Goal: Complete application form

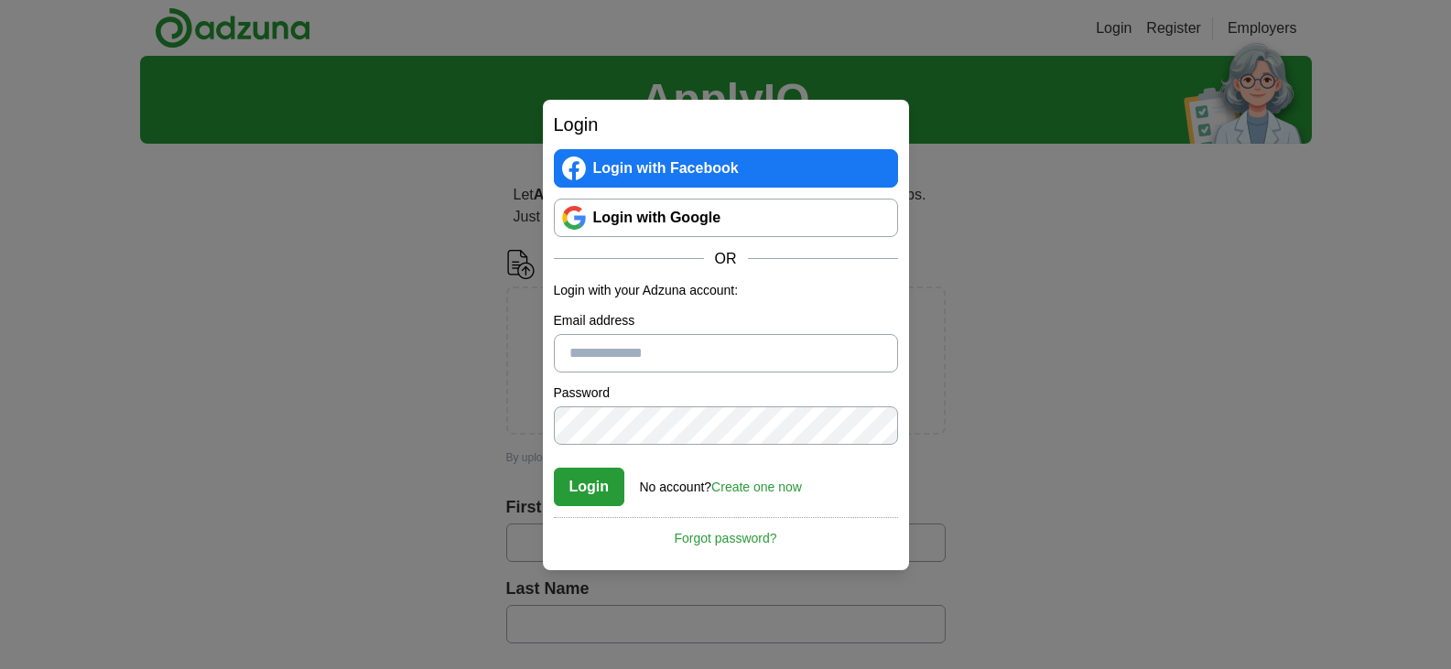
click at [678, 357] on input "Email address" at bounding box center [726, 353] width 344 height 38
type input "**********"
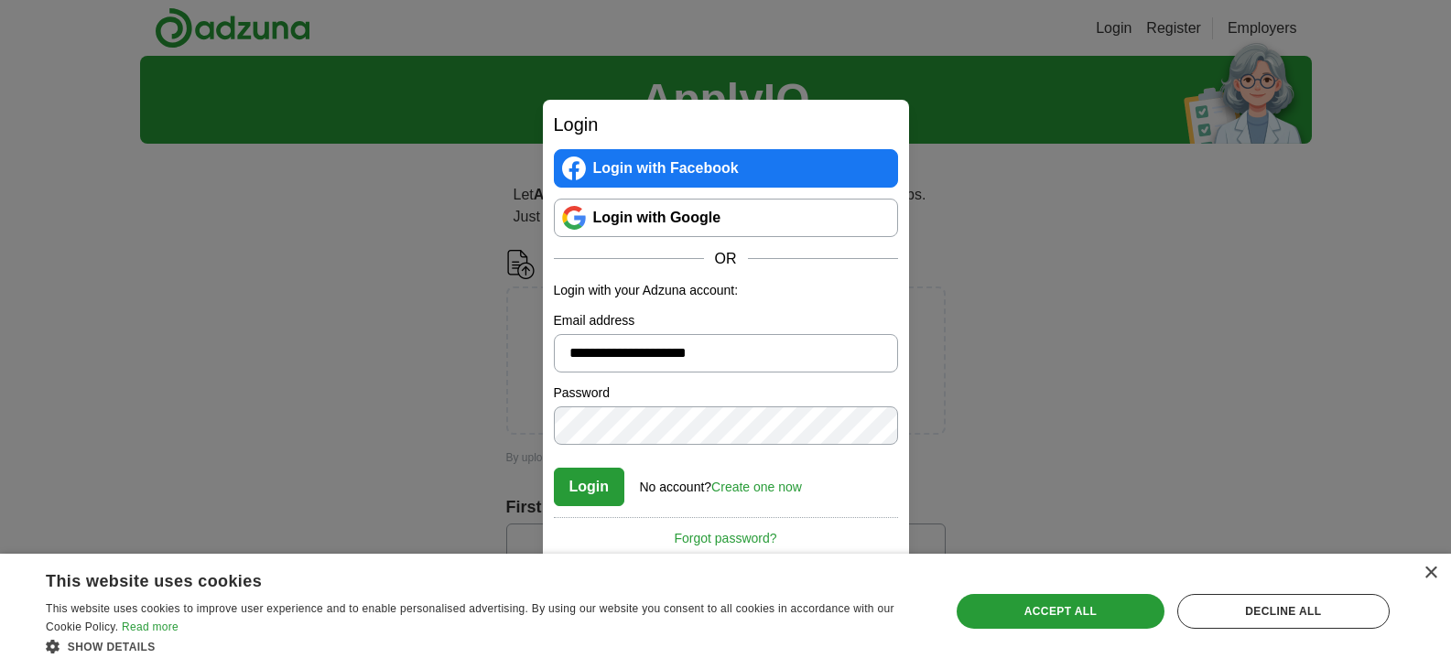
click at [593, 491] on button "Login" at bounding box center [589, 487] width 71 height 38
click at [693, 210] on link "Login with Google" at bounding box center [726, 218] width 344 height 38
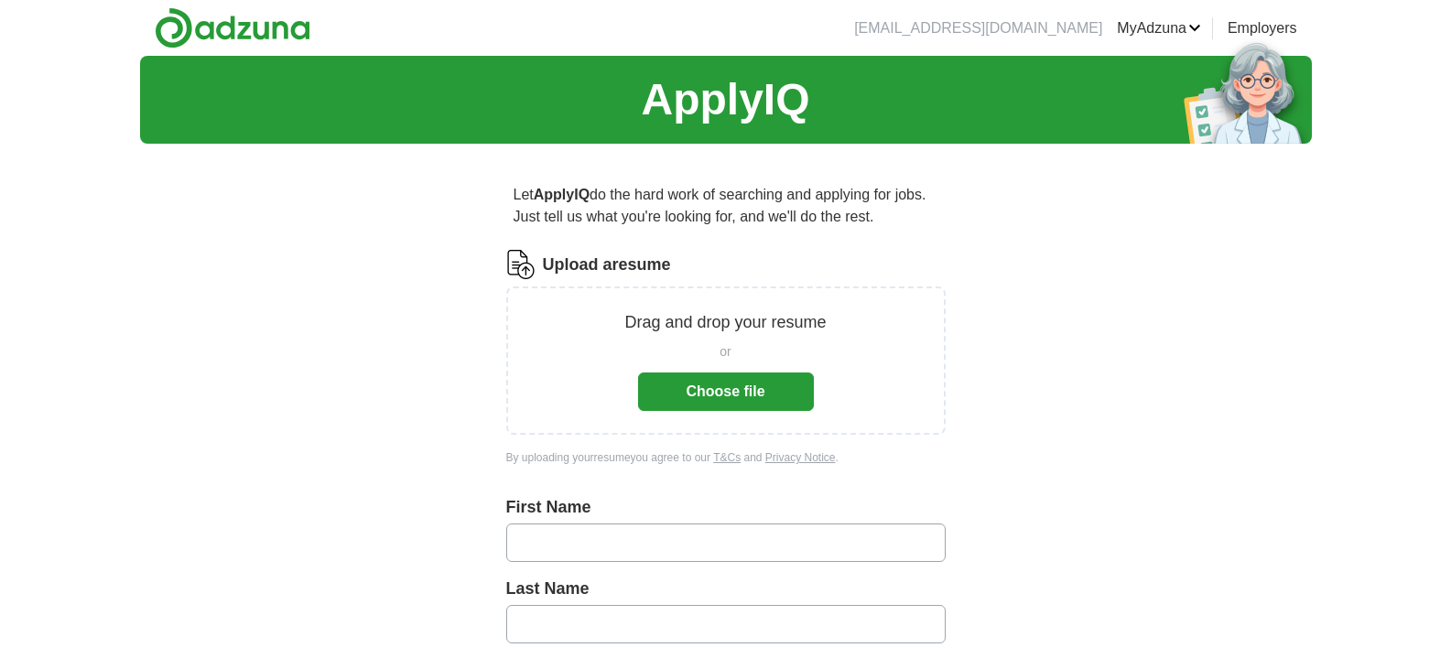
click at [608, 559] on input "text" at bounding box center [726, 543] width 440 height 38
type input "****"
type input "*********"
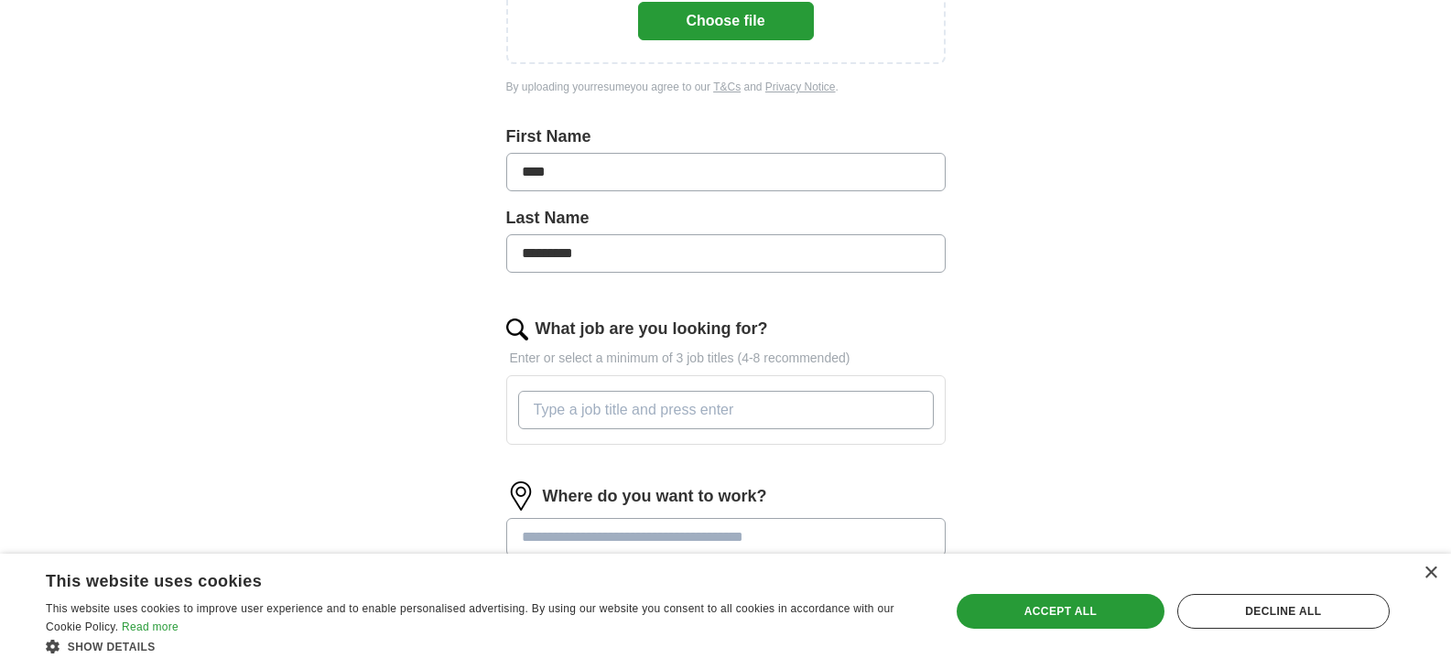
scroll to position [363, 0]
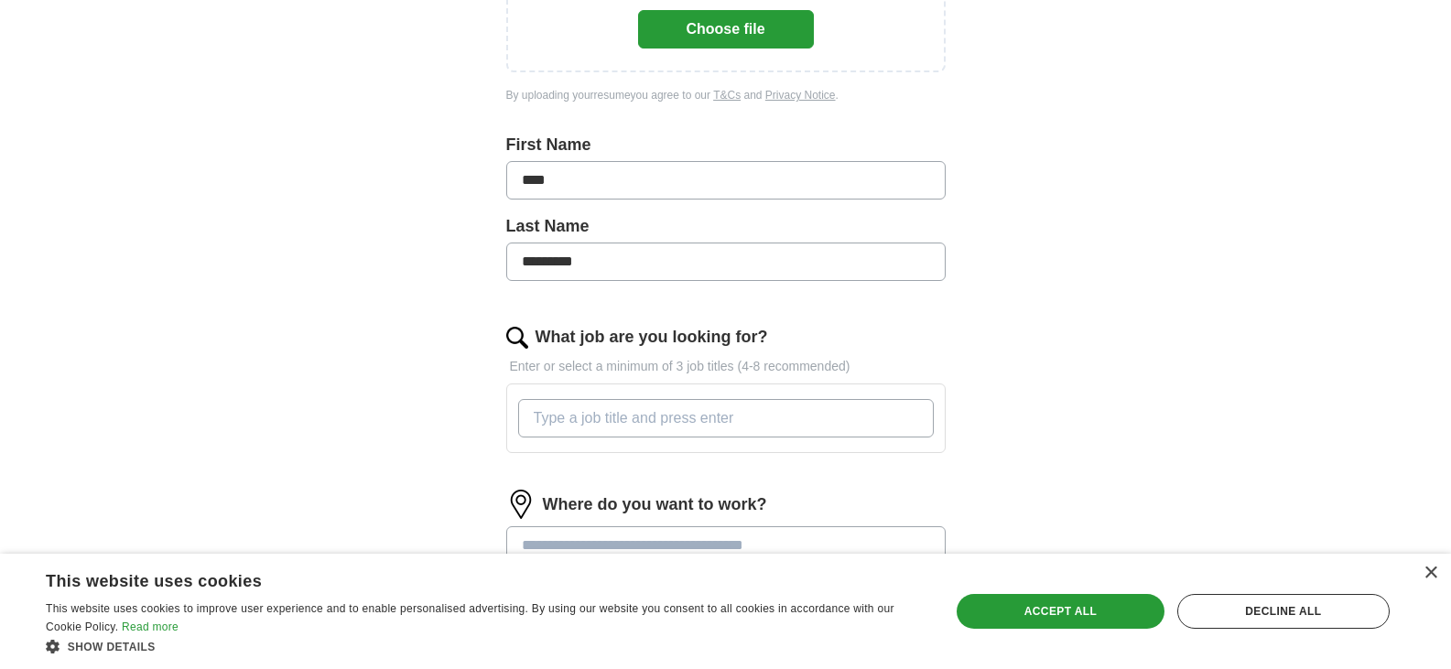
click at [581, 417] on input "What job are you looking for?" at bounding box center [726, 418] width 416 height 38
click at [538, 424] on input "adjunct Professor in Marketing" at bounding box center [726, 418] width 416 height 38
click at [735, 421] on input "Adjunct Professor in Marketing" at bounding box center [726, 418] width 416 height 38
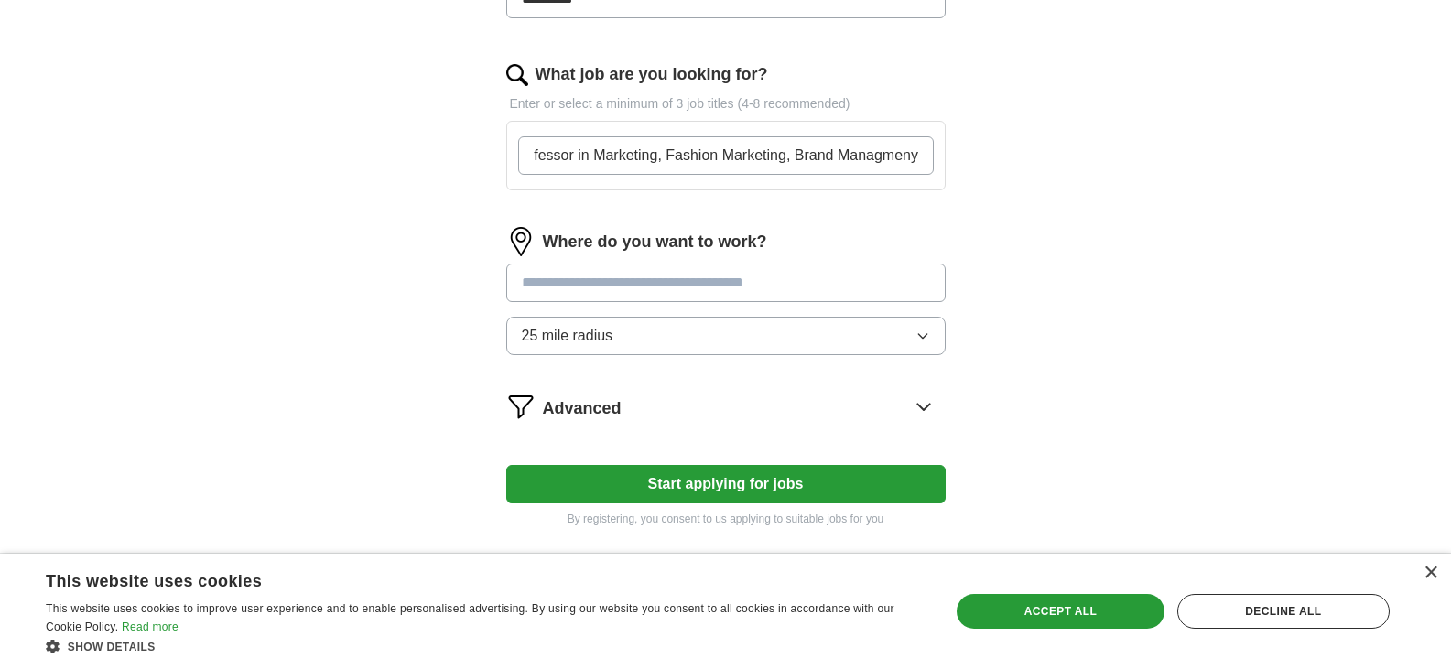
scroll to position [627, 0]
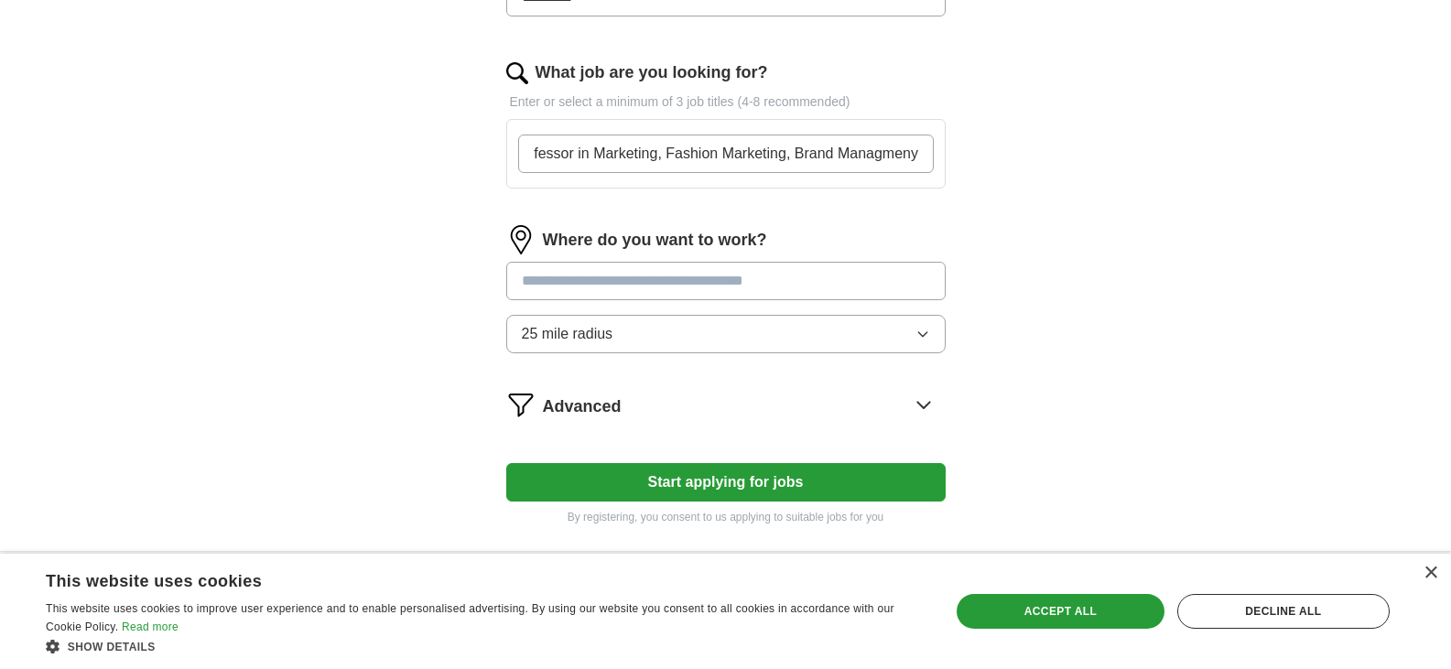
type input "Adjunct Professor in Marketing, Fashion Marketing, Brand Managmeny"
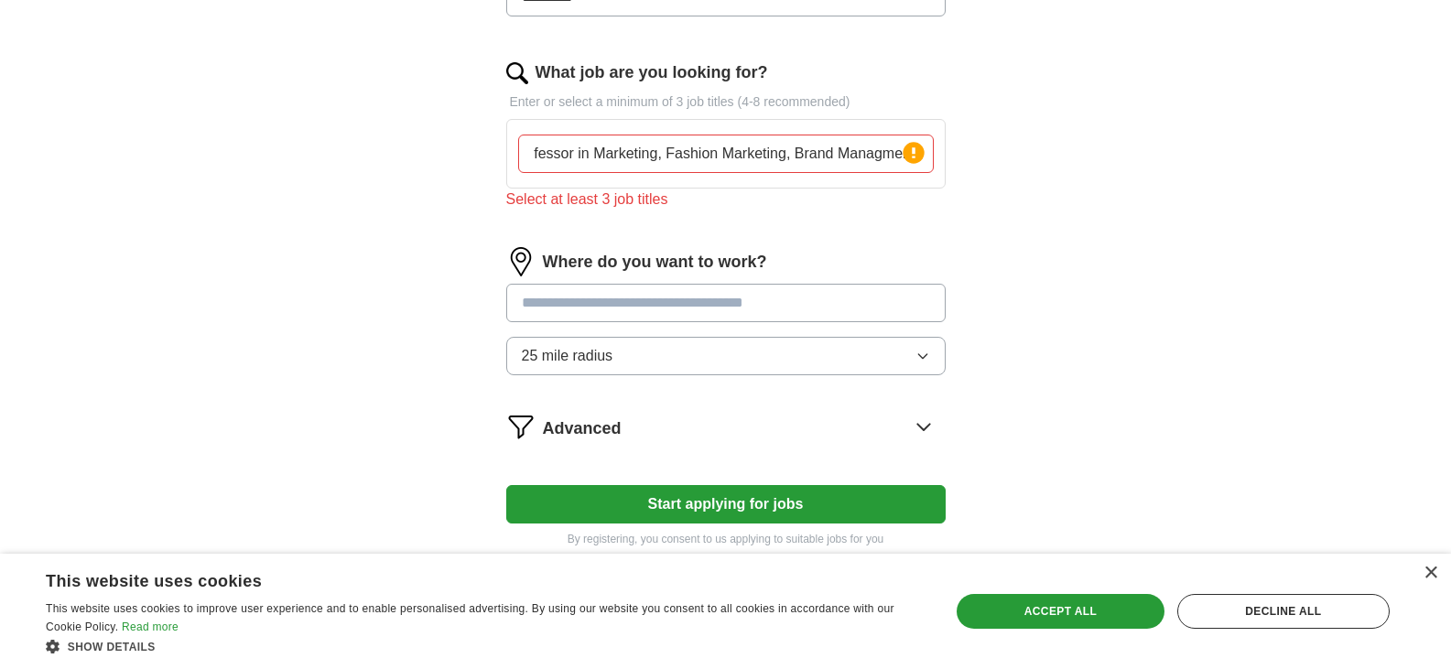
scroll to position [0, 0]
click at [585, 285] on input at bounding box center [726, 303] width 440 height 38
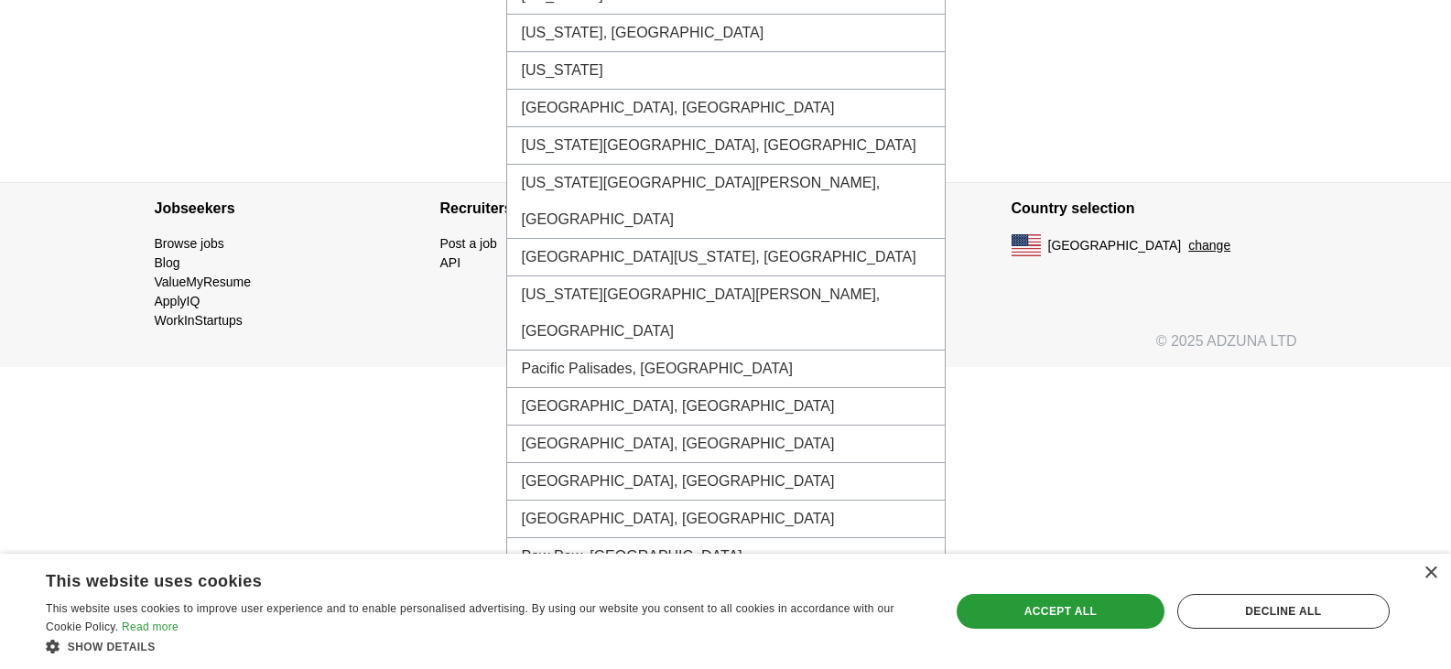
scroll to position [1039, 0]
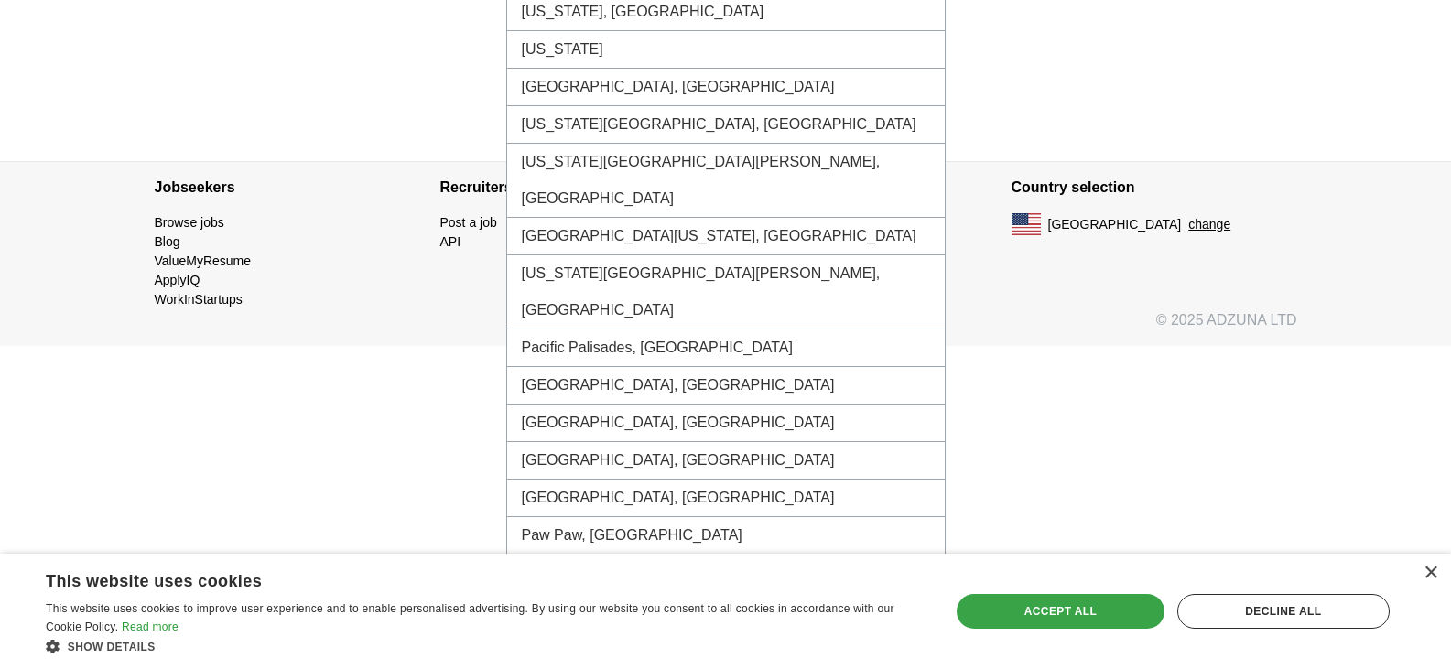
type input "**********"
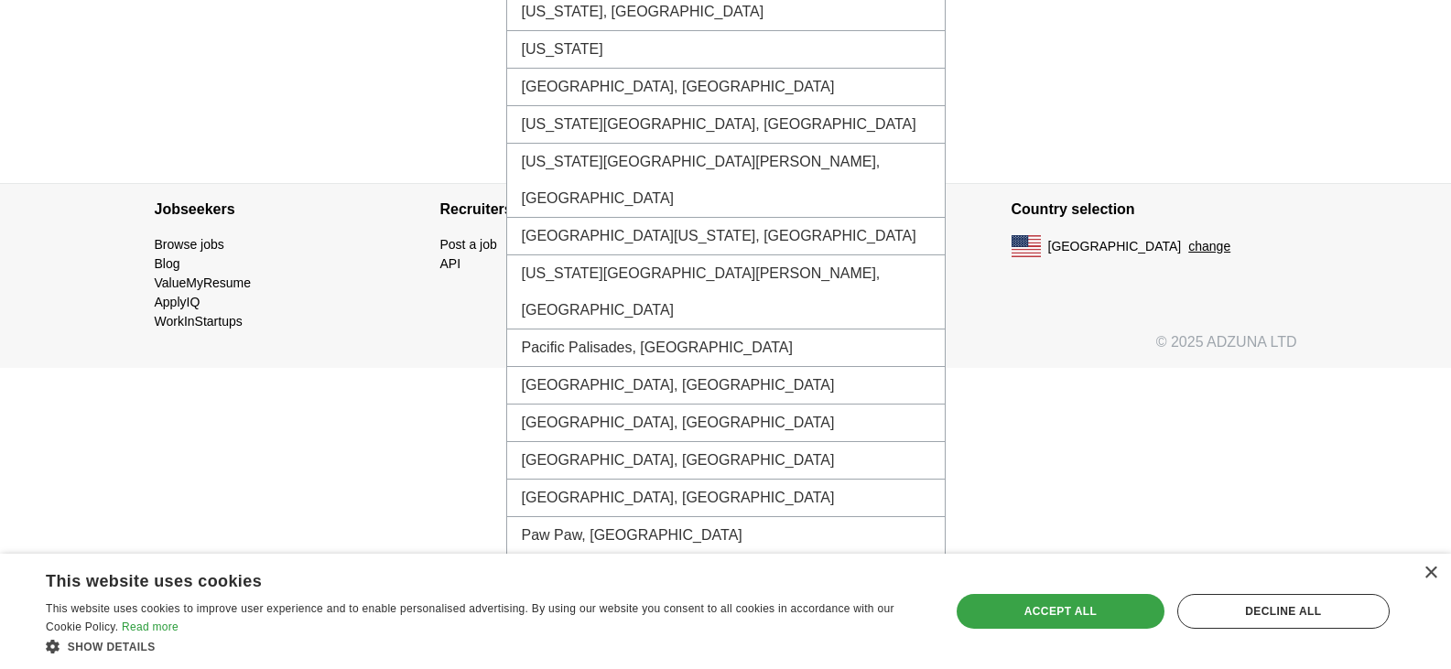
click at [1054, 616] on div "Accept all" at bounding box center [1061, 611] width 208 height 35
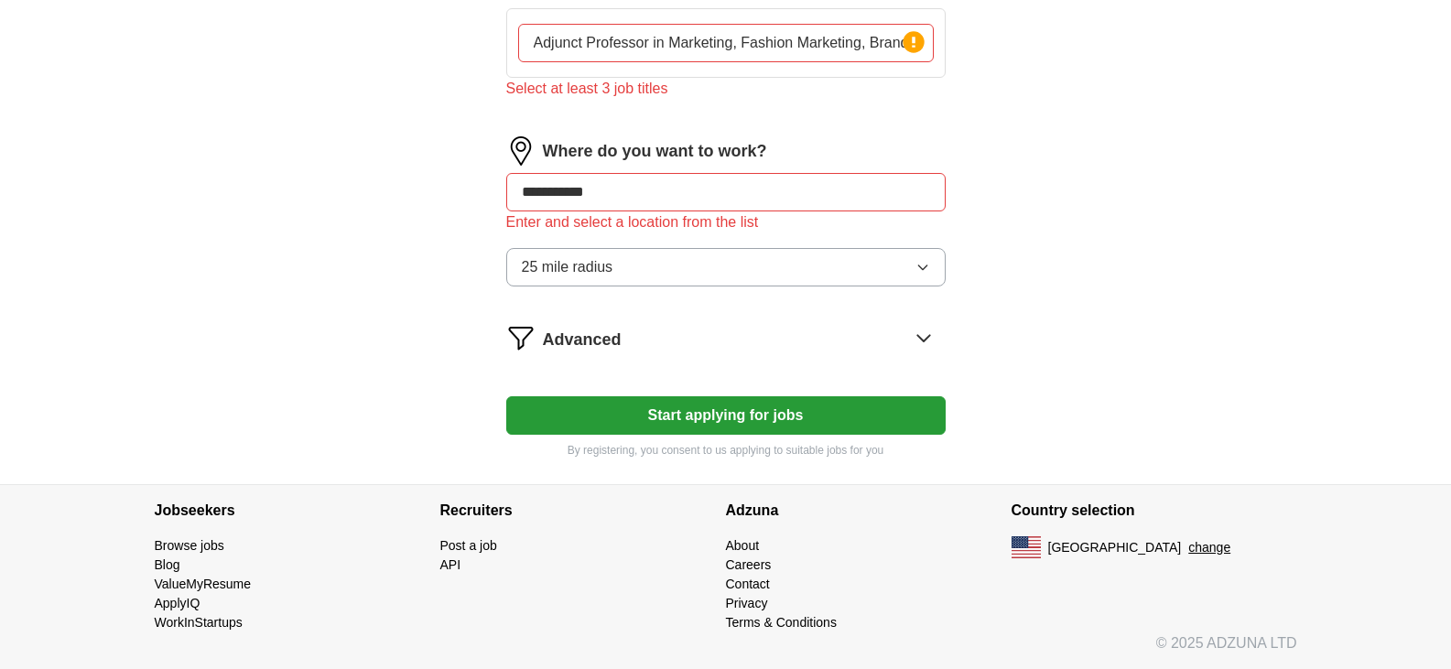
click at [713, 407] on button "Start applying for jobs" at bounding box center [726, 415] width 440 height 38
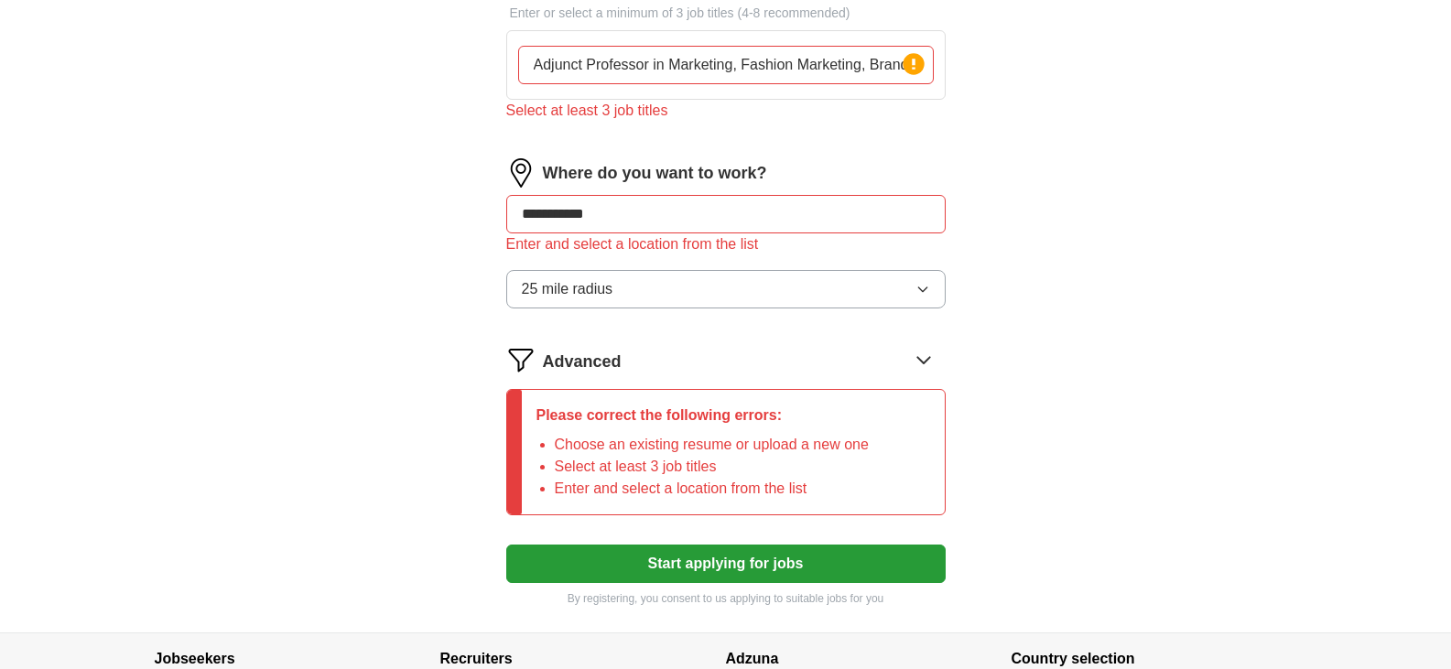
scroll to position [760, 0]
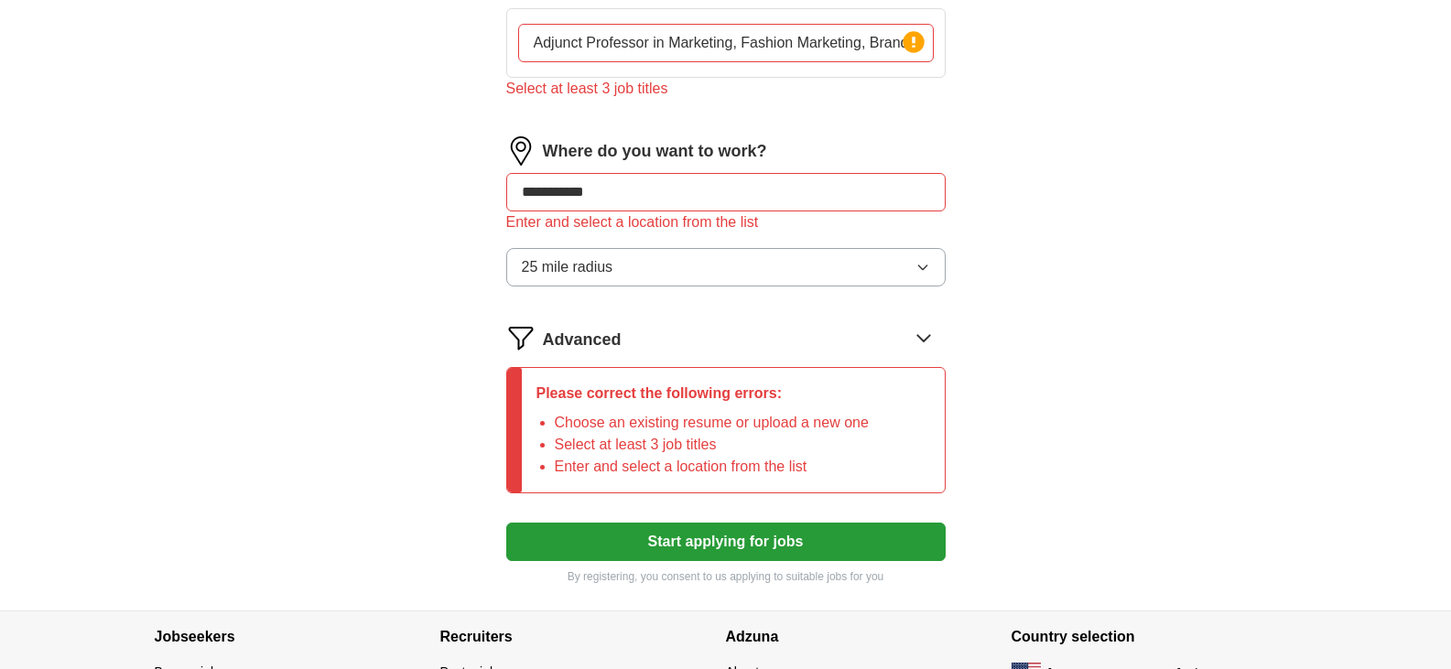
click at [922, 340] on icon at bounding box center [923, 338] width 12 height 6
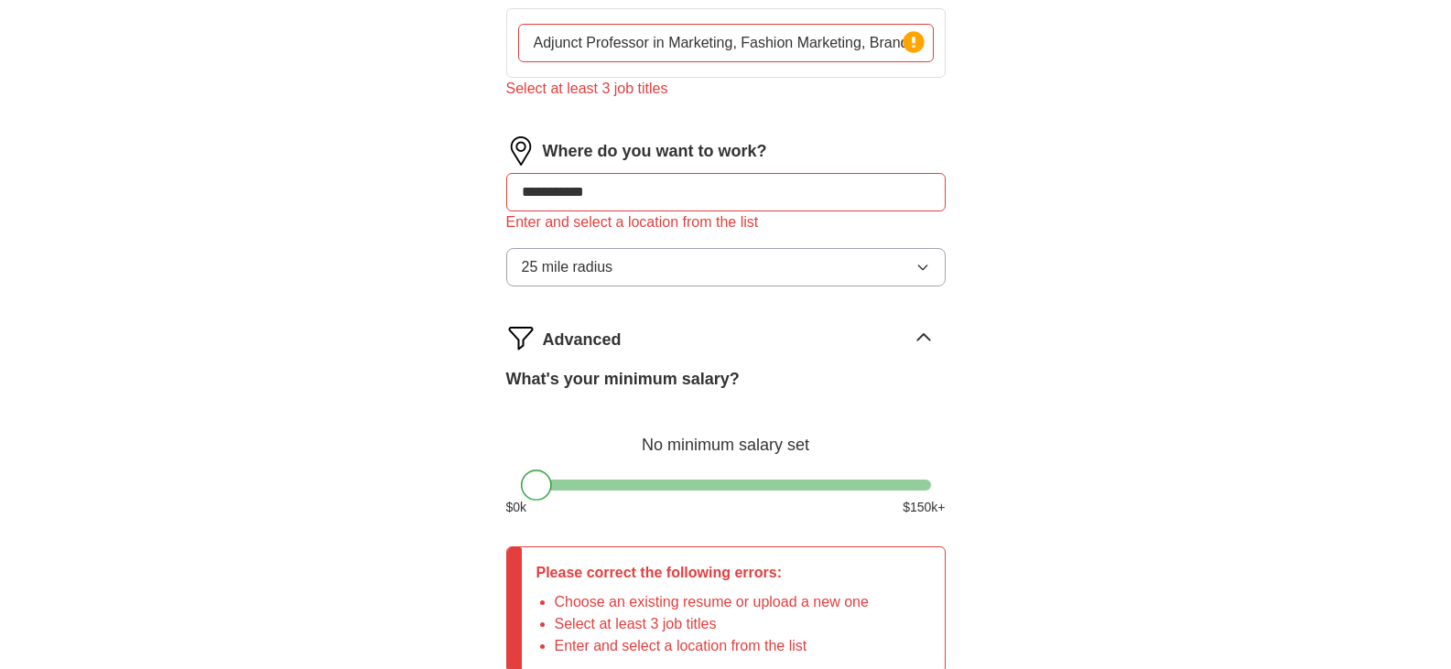
click at [537, 490] on div at bounding box center [536, 485] width 31 height 31
click at [705, 377] on label "What's your minimum salary?" at bounding box center [622, 379] width 233 height 25
click at [917, 479] on div "What's your minimum salary? No minimum salary set $ 0 k $ 150 k+" at bounding box center [726, 449] width 440 height 165
drag, startPoint x: 899, startPoint y: 486, endPoint x: 635, endPoint y: 452, distance: 266.8
click at [635, 452] on div "What's your minimum salary? At least $ 60k per year $ 0 k $ 150 k+" at bounding box center [726, 449] width 440 height 165
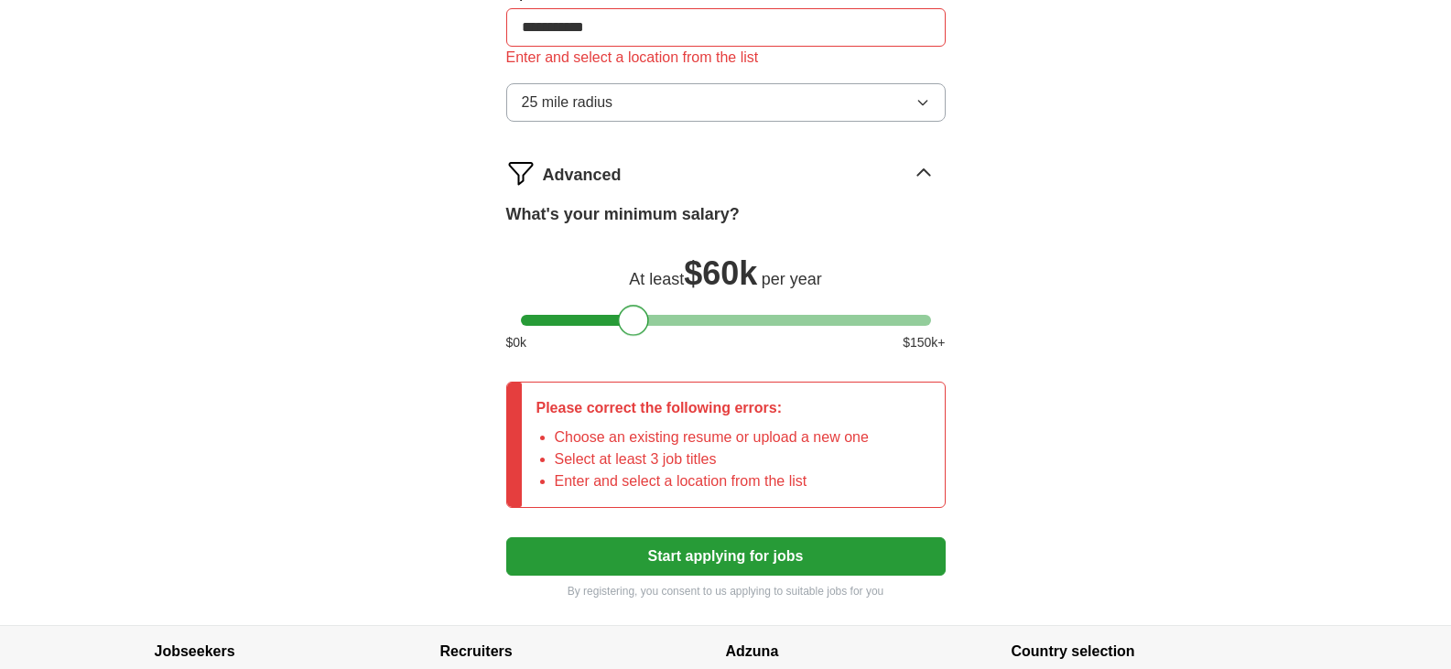
scroll to position [928, 0]
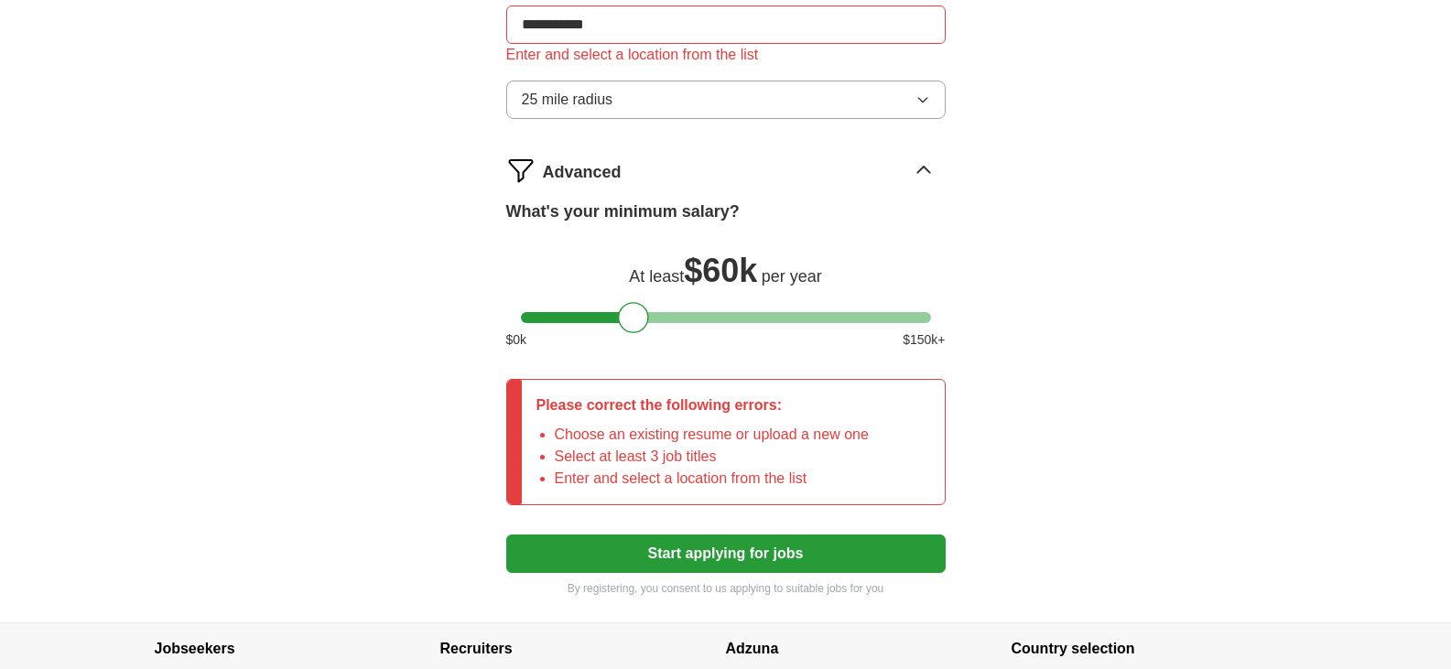
click at [755, 560] on button "Start applying for jobs" at bounding box center [726, 554] width 440 height 38
click at [921, 168] on icon at bounding box center [923, 170] width 29 height 29
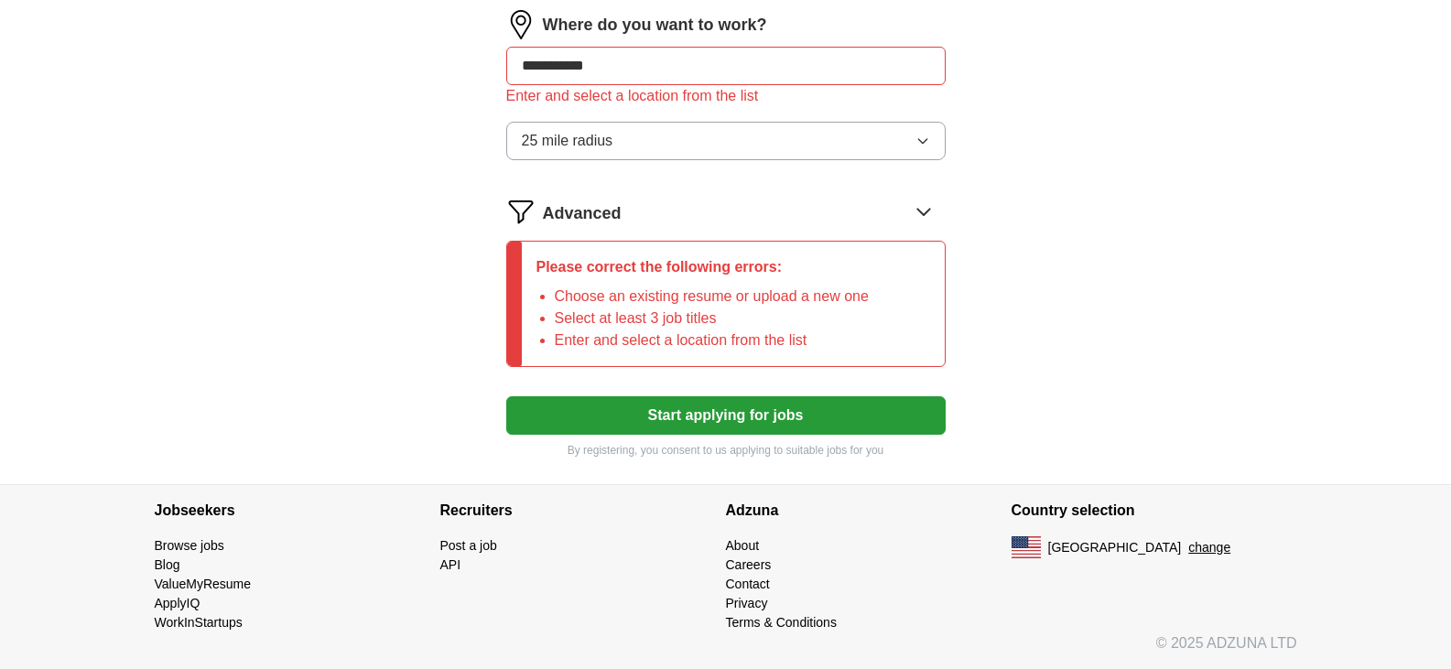
click at [762, 418] on button "Start applying for jobs" at bounding box center [726, 415] width 440 height 38
click at [764, 426] on button "Start applying for jobs" at bounding box center [726, 415] width 440 height 38
click at [844, 428] on button "Start applying for jobs" at bounding box center [726, 415] width 440 height 38
click at [787, 415] on button "Start applying for jobs" at bounding box center [726, 415] width 440 height 38
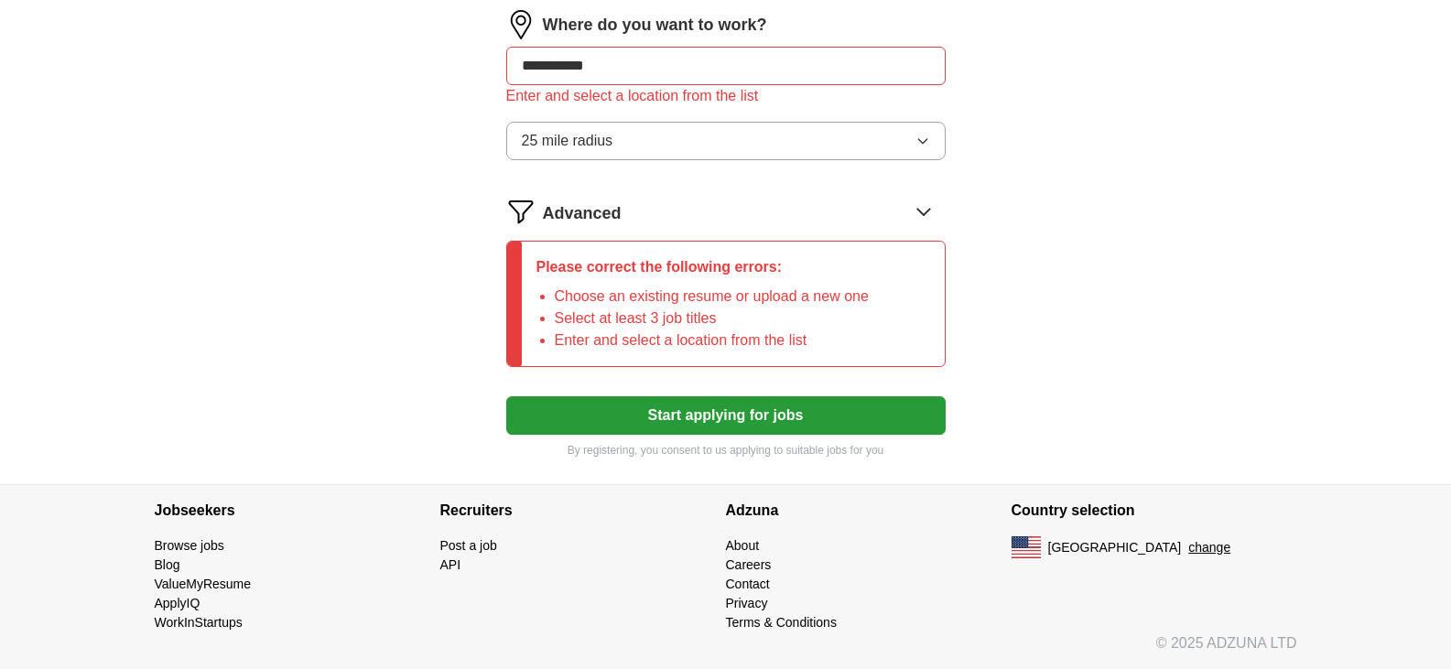
click at [675, 303] on li "Choose an existing resume or upload a new one" at bounding box center [712, 297] width 314 height 22
click at [578, 261] on p "Please correct the following errors:" at bounding box center [703, 267] width 332 height 22
click at [920, 210] on icon at bounding box center [923, 211] width 29 height 29
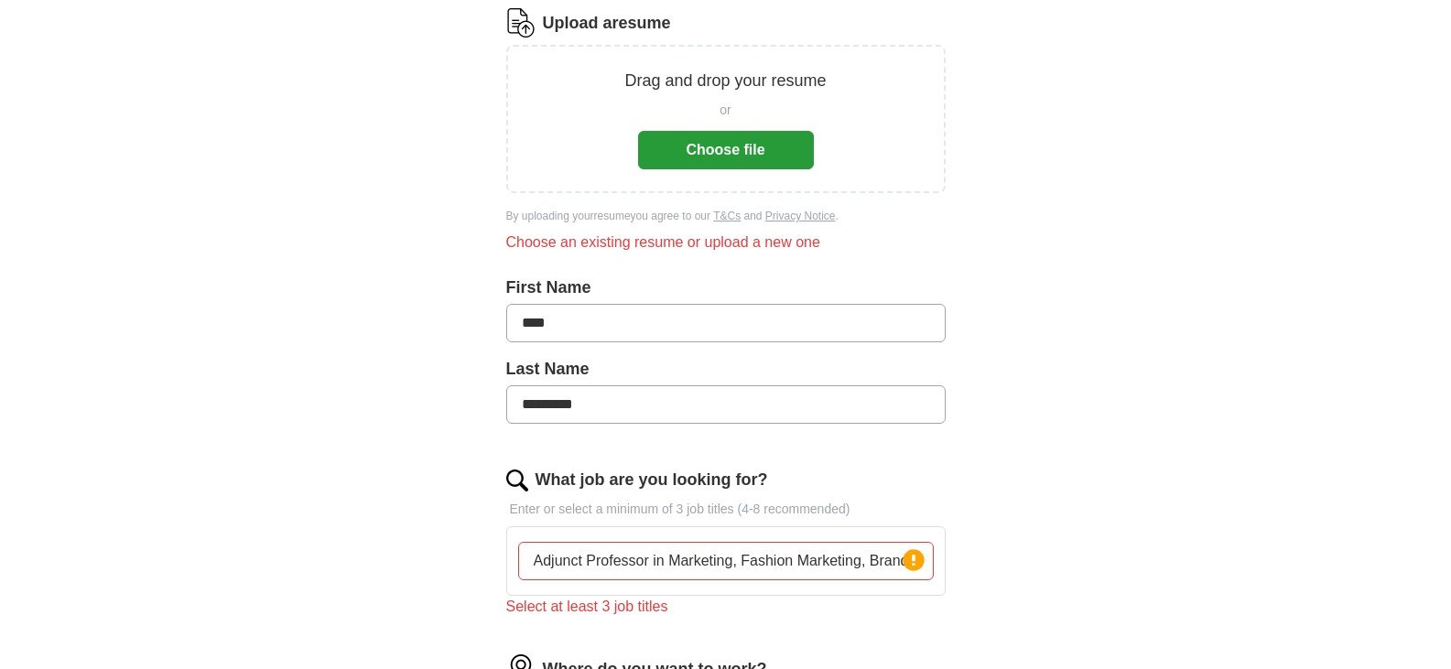
scroll to position [244, 0]
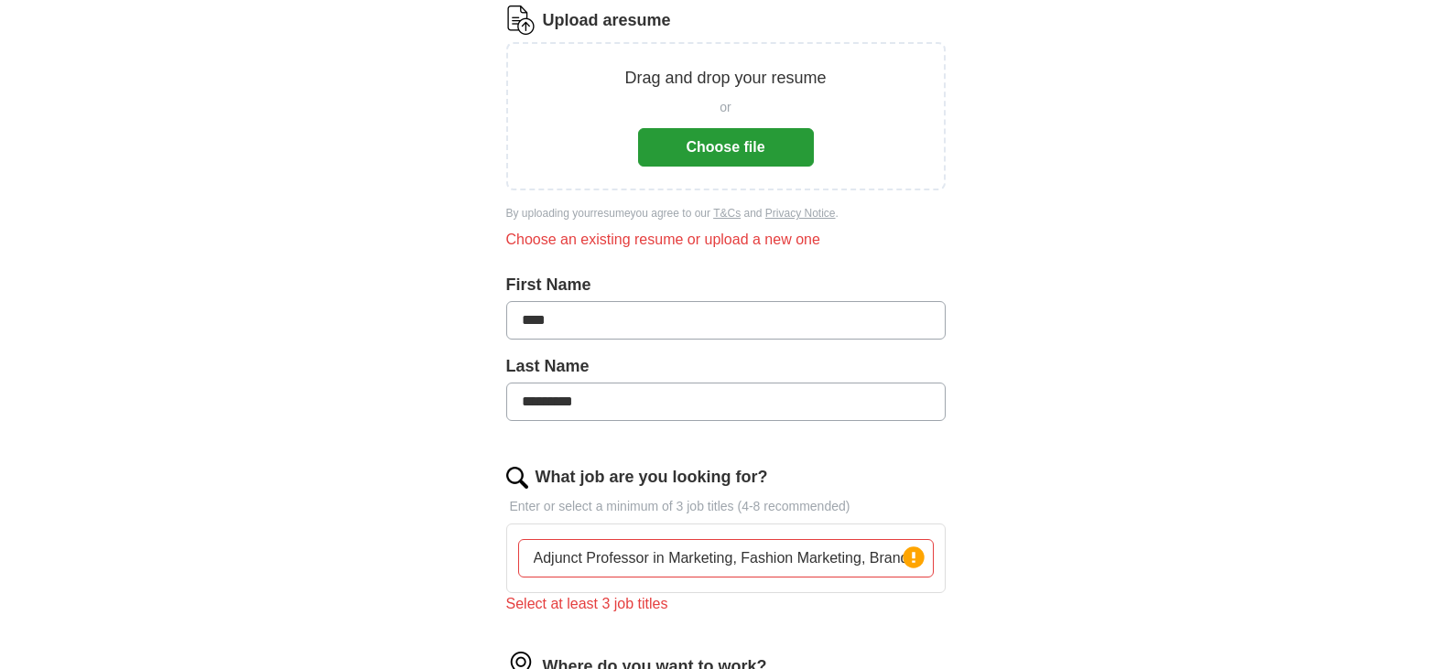
click at [706, 144] on button "Choose file" at bounding box center [726, 147] width 176 height 38
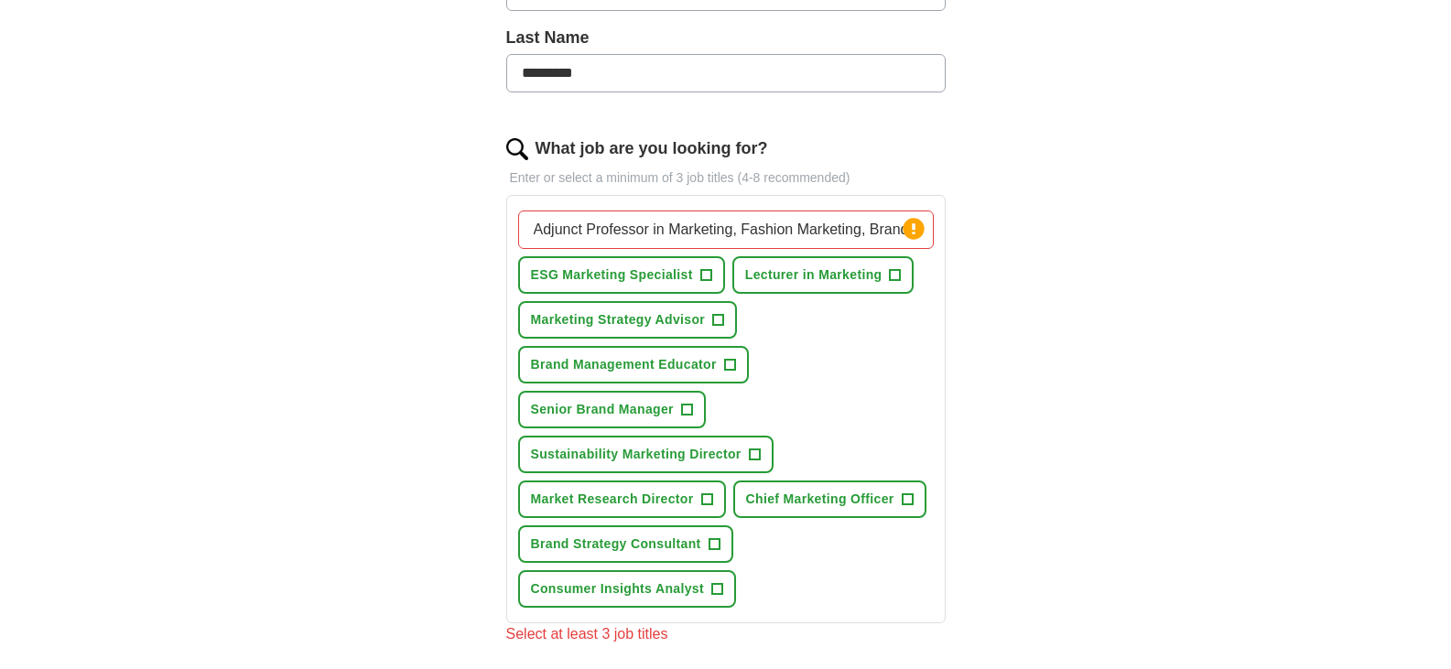
scroll to position [504, 0]
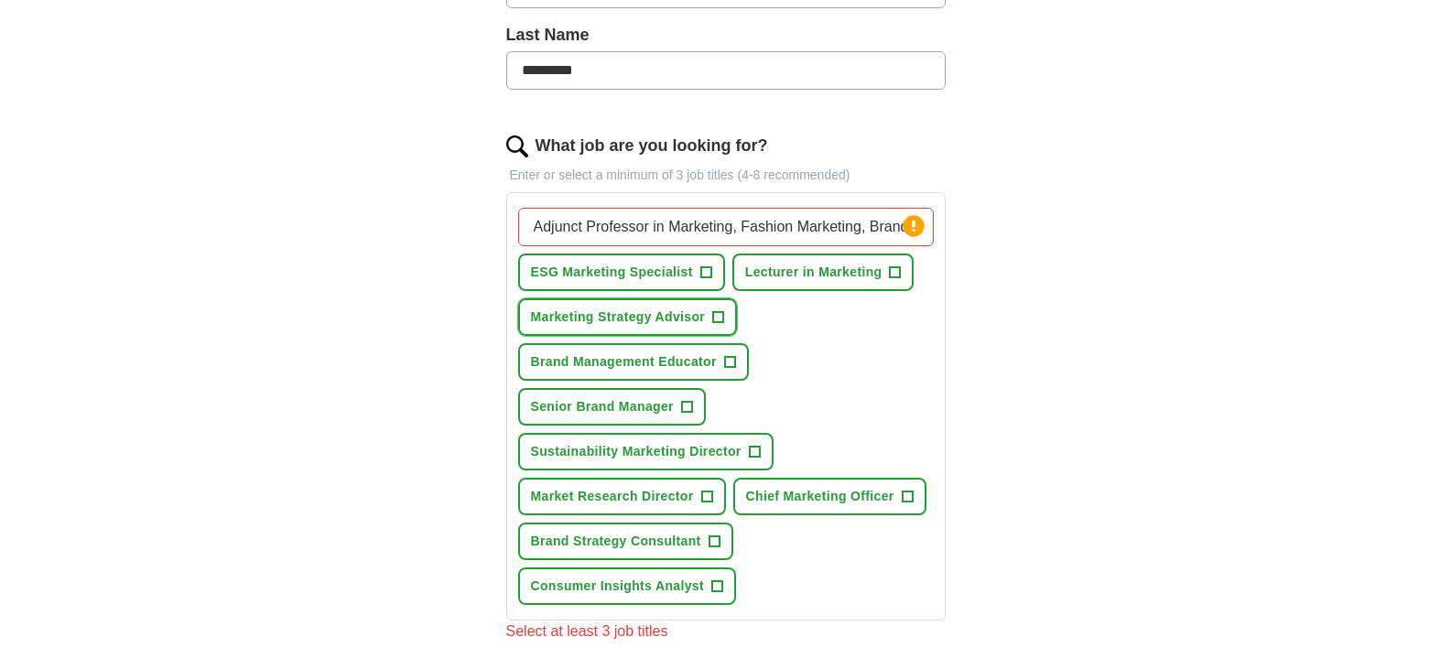
click at [722, 324] on span "+" at bounding box center [718, 317] width 11 height 15
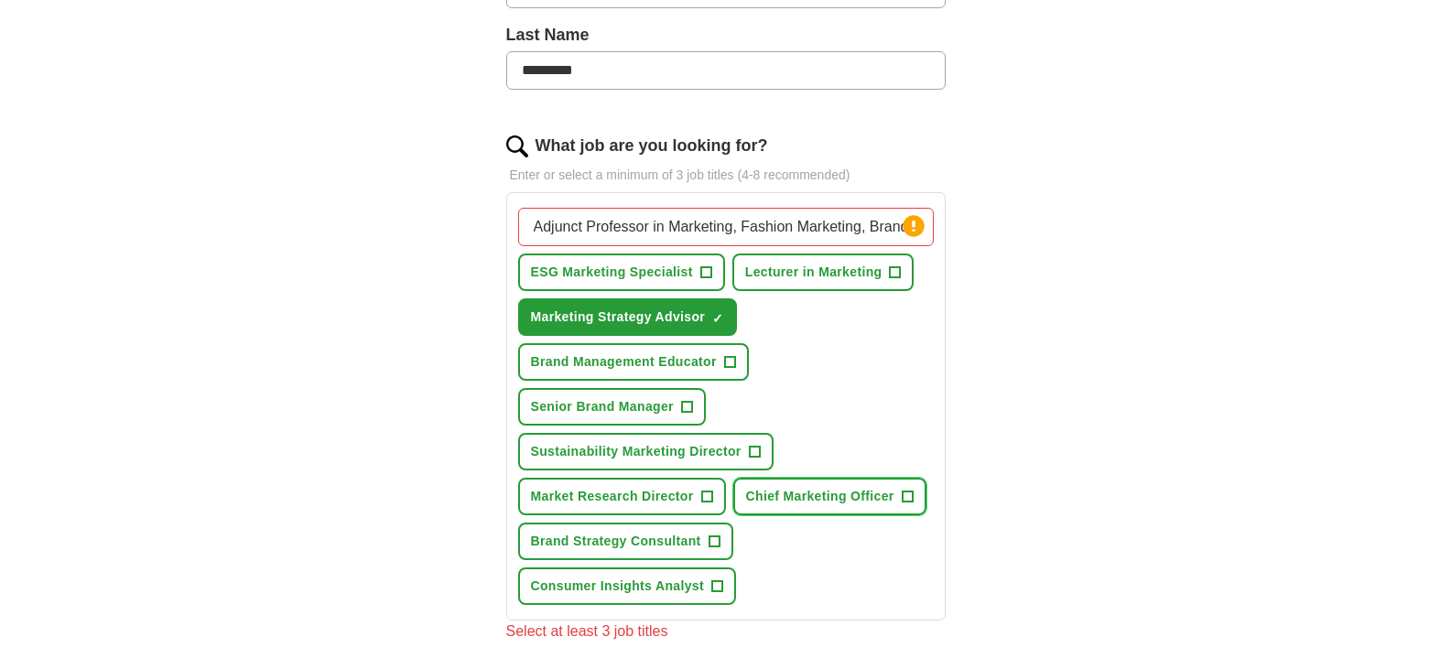
click at [911, 499] on span "+" at bounding box center [907, 497] width 11 height 15
click at [708, 266] on span "+" at bounding box center [705, 273] width 11 height 15
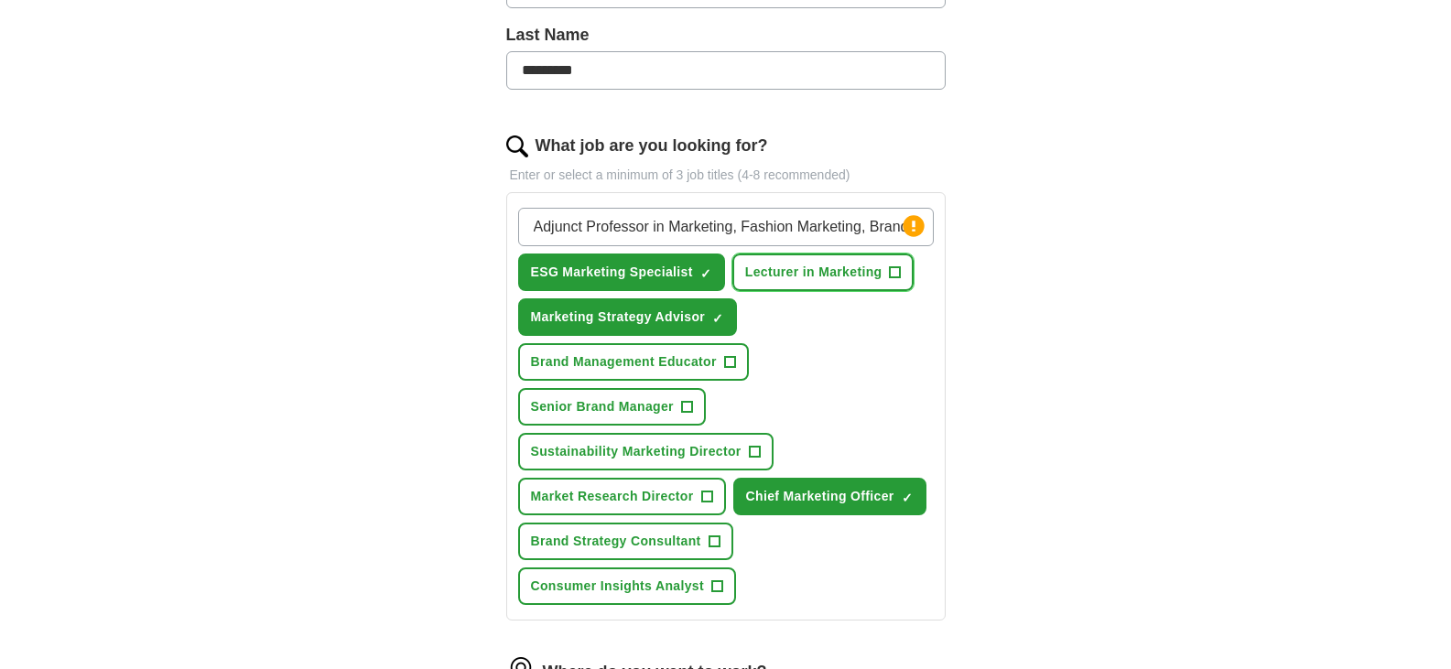
click at [897, 273] on span "+" at bounding box center [895, 273] width 11 height 15
click at [683, 411] on span "+" at bounding box center [686, 407] width 11 height 15
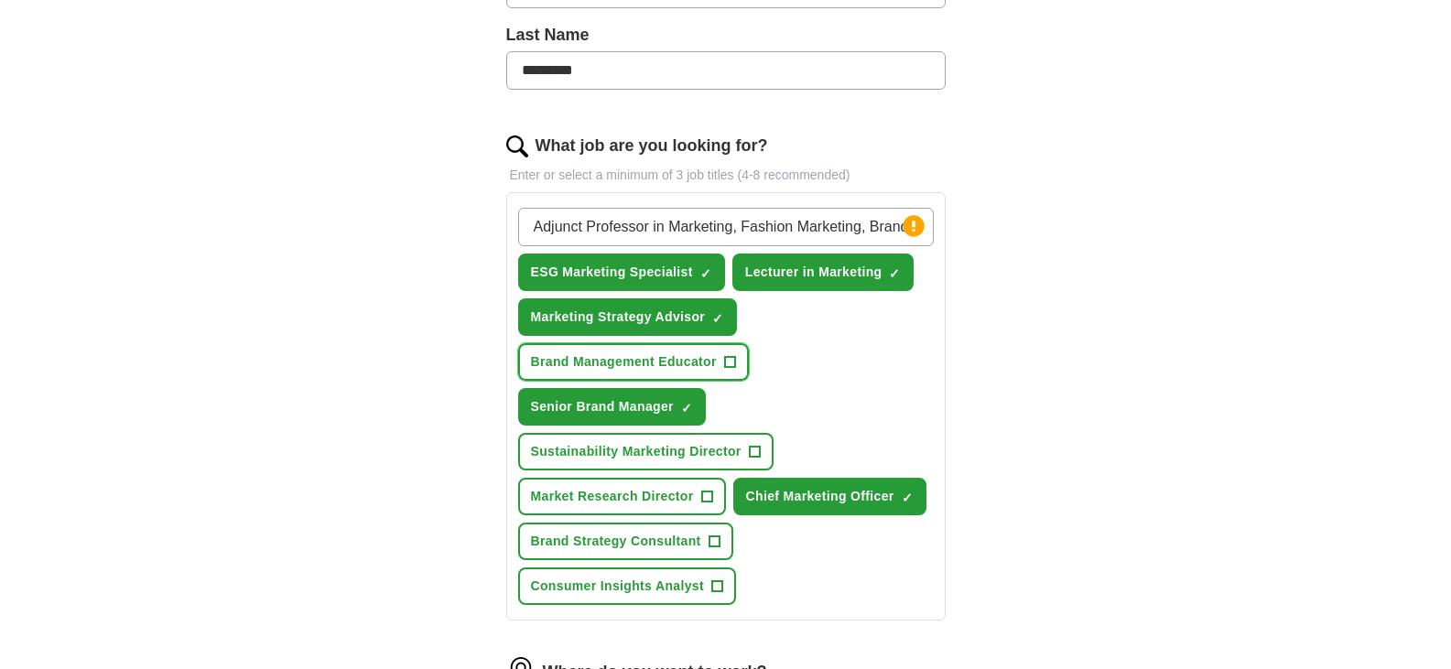
click at [737, 380] on button "Brand Management Educator +" at bounding box center [633, 362] width 231 height 38
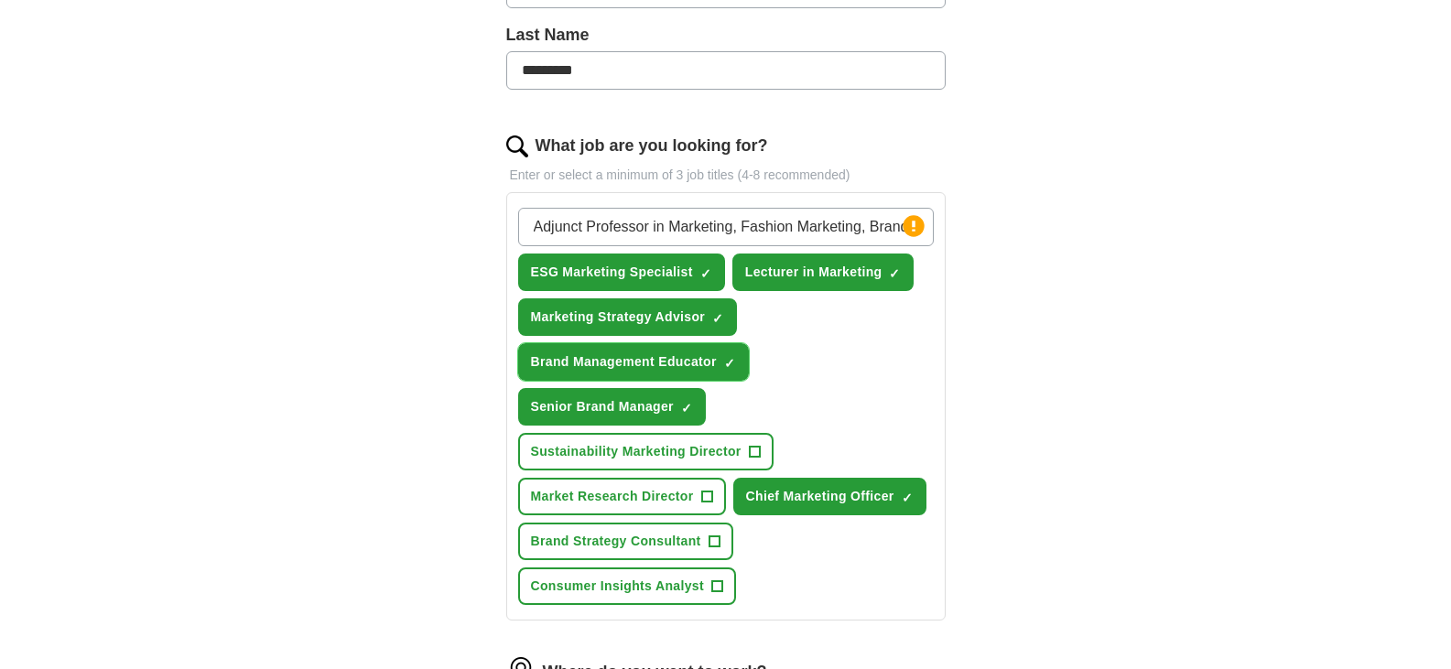
click at [0, 0] on span "×" at bounding box center [0, 0] width 0 height 0
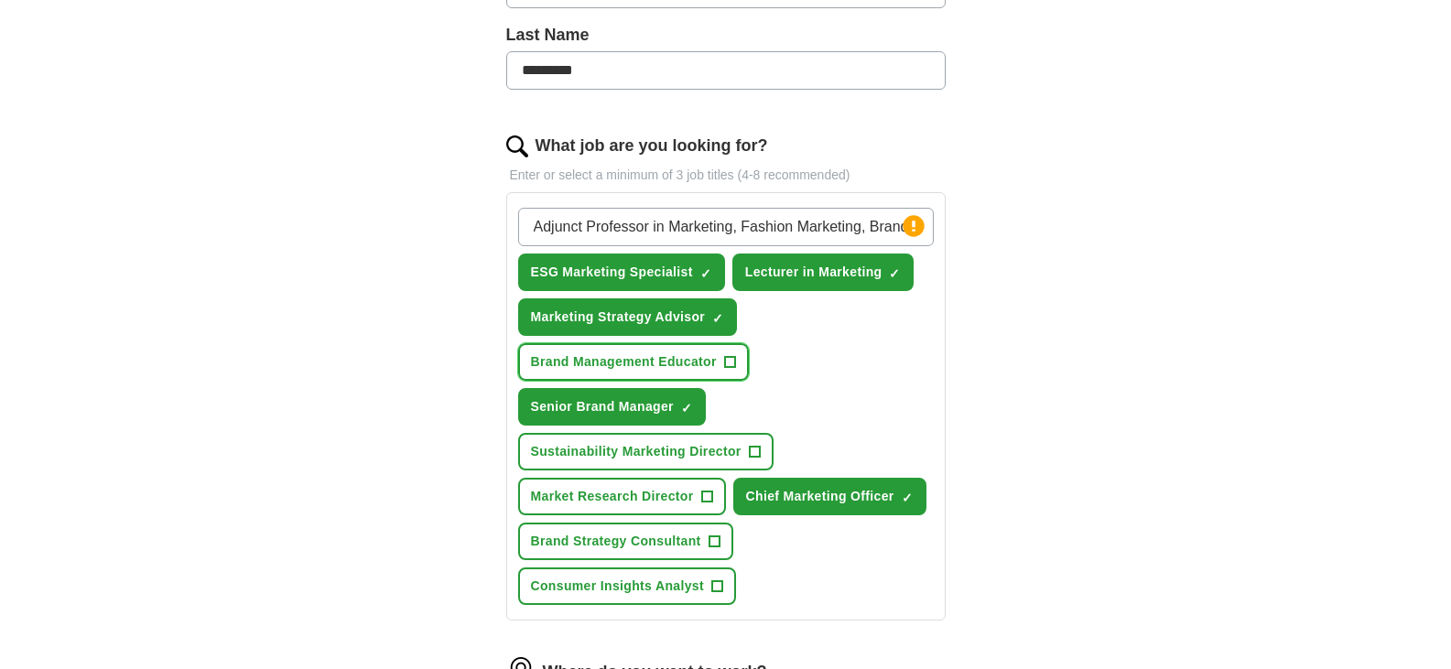
click at [730, 360] on span "+" at bounding box center [729, 362] width 11 height 15
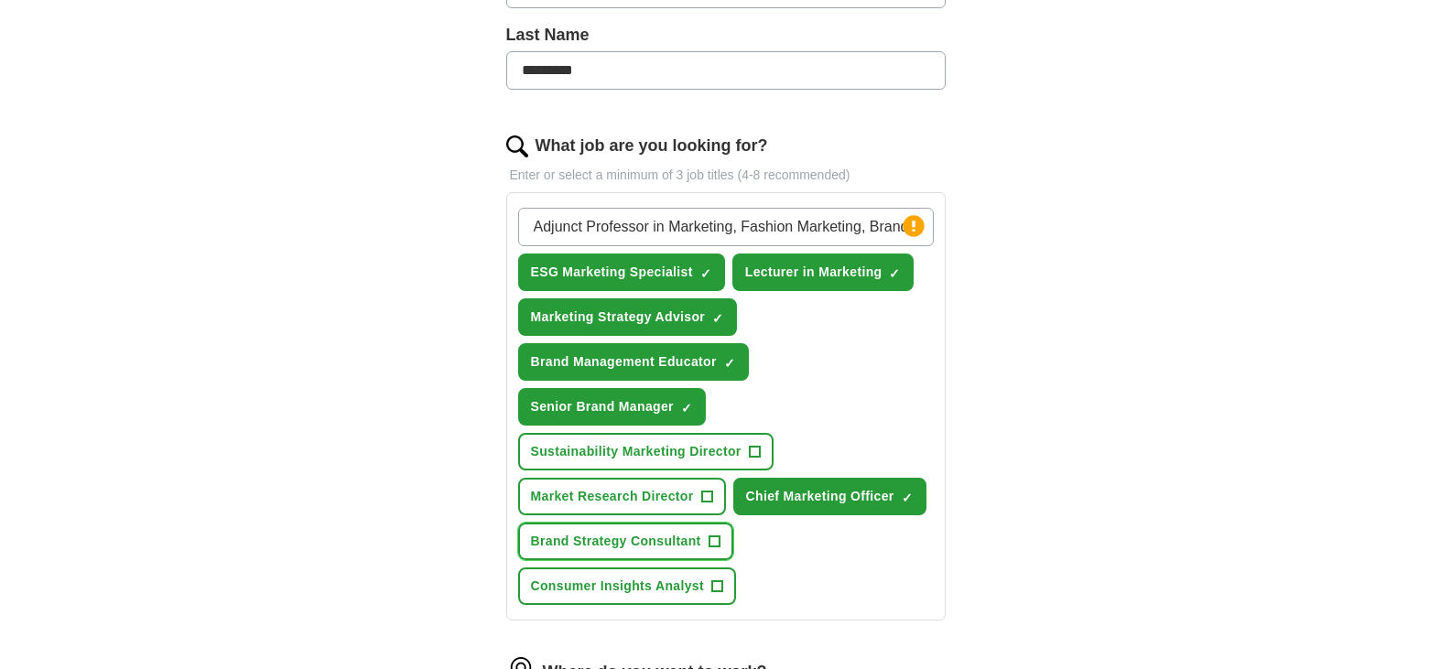
click at [714, 538] on span "+" at bounding box center [714, 542] width 11 height 15
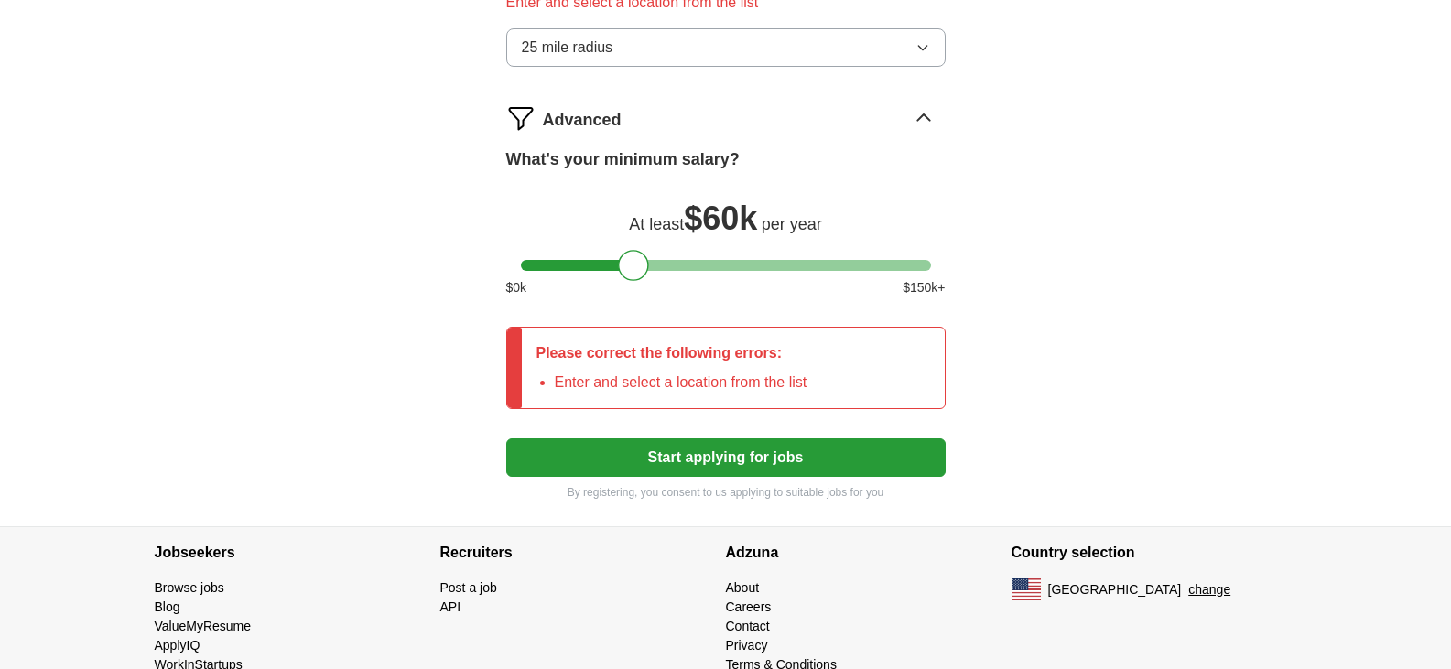
scroll to position [1235, 0]
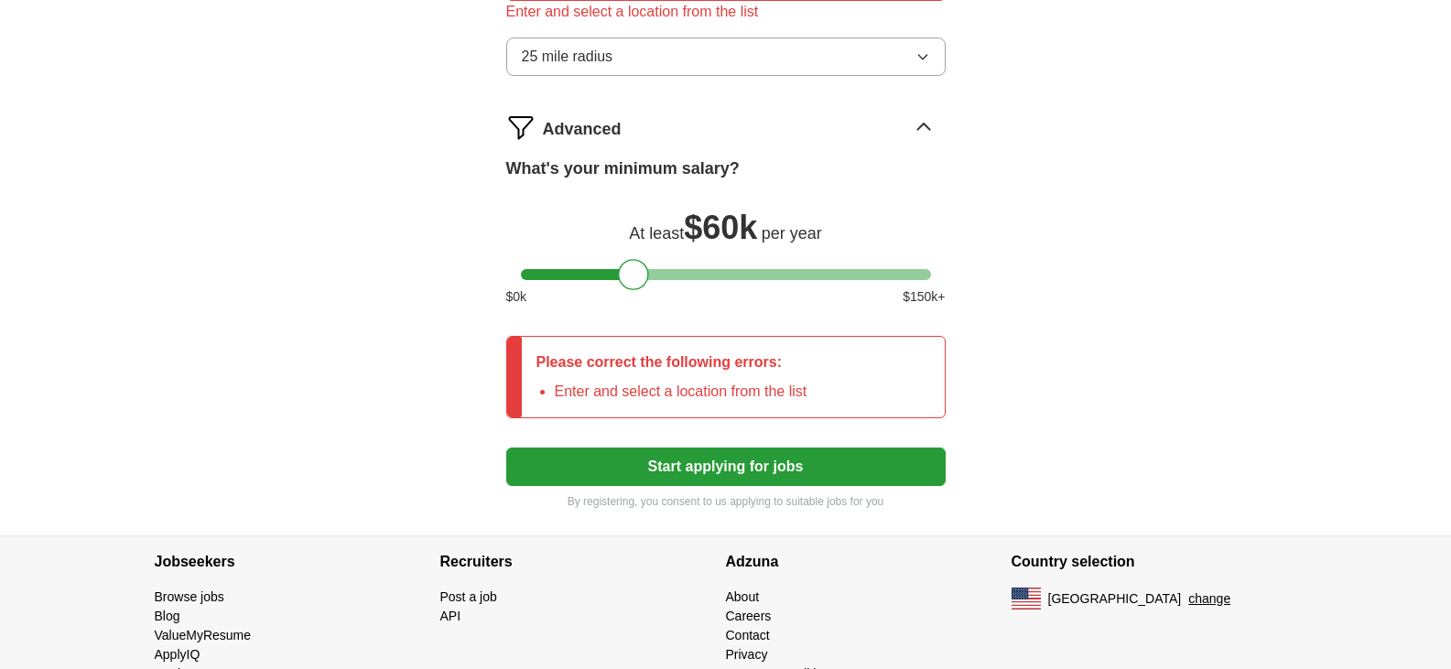
click at [712, 461] on button "Start applying for jobs" at bounding box center [726, 467] width 440 height 38
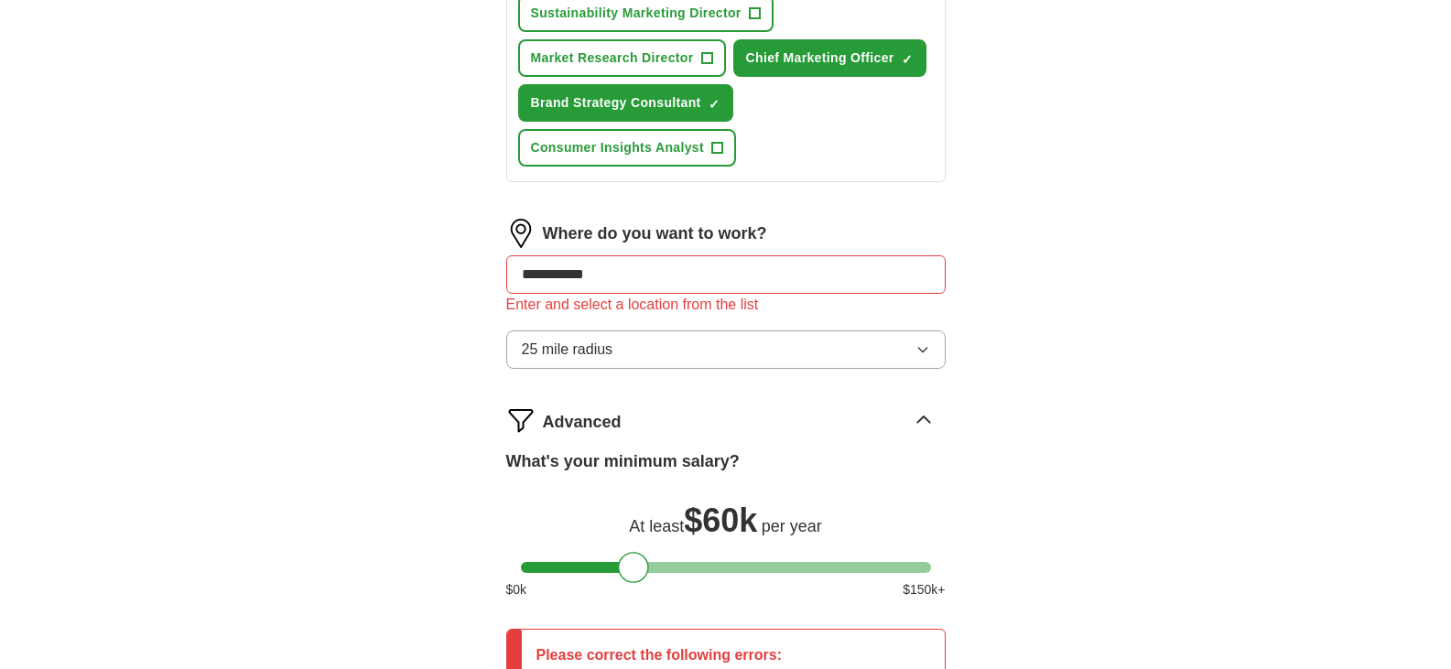
scroll to position [869, 0]
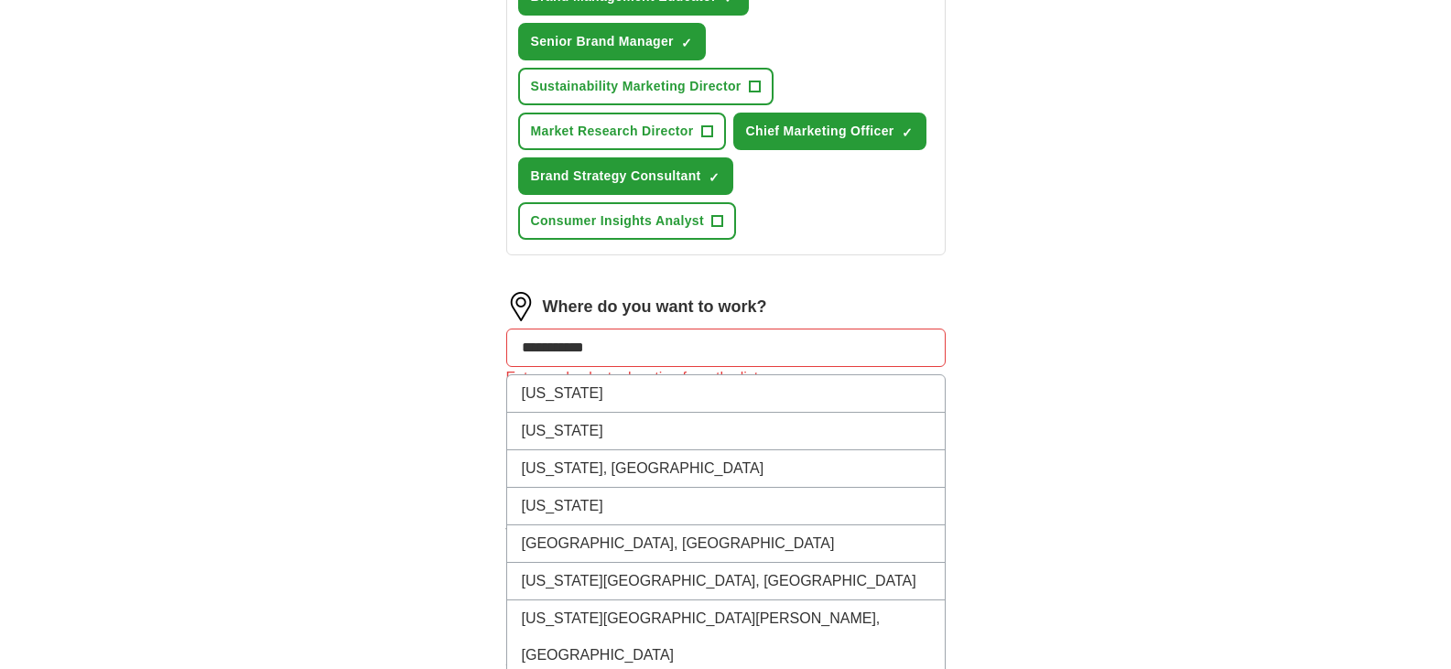
click at [618, 342] on input "**********" at bounding box center [726, 348] width 440 height 38
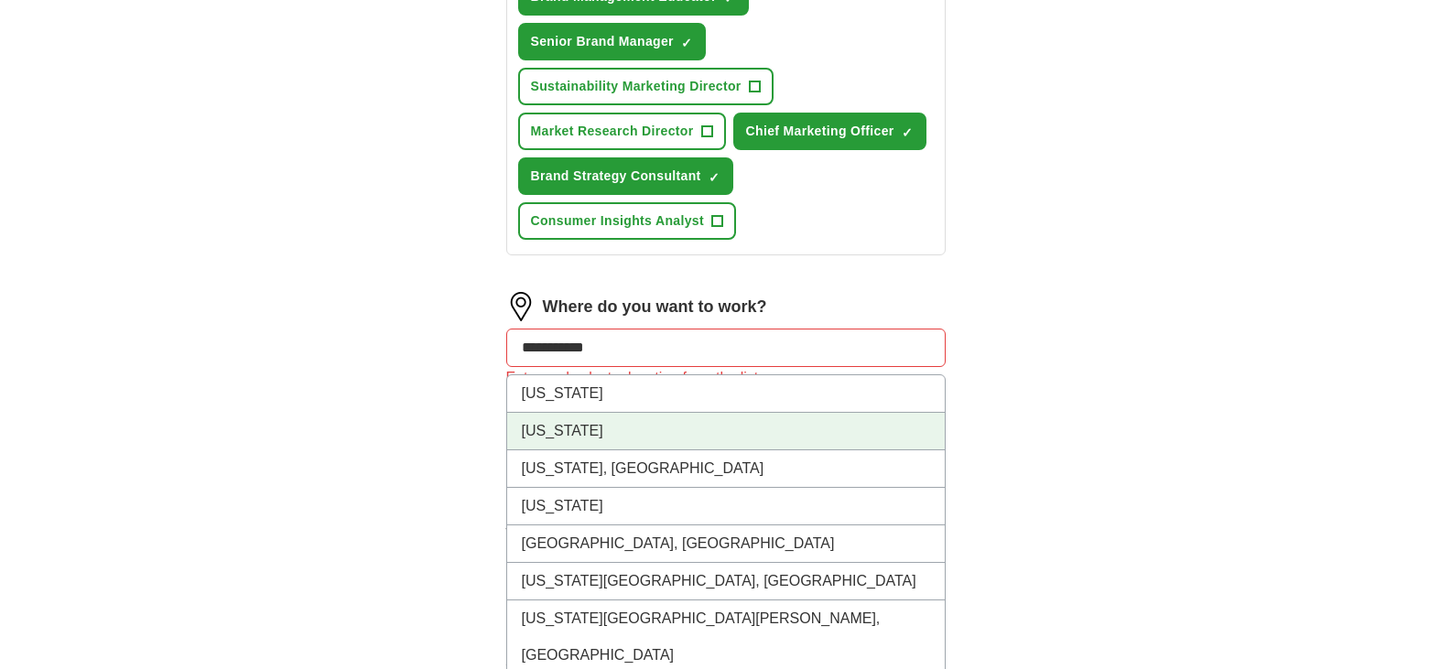
click at [585, 420] on li "[US_STATE]" at bounding box center [726, 432] width 438 height 38
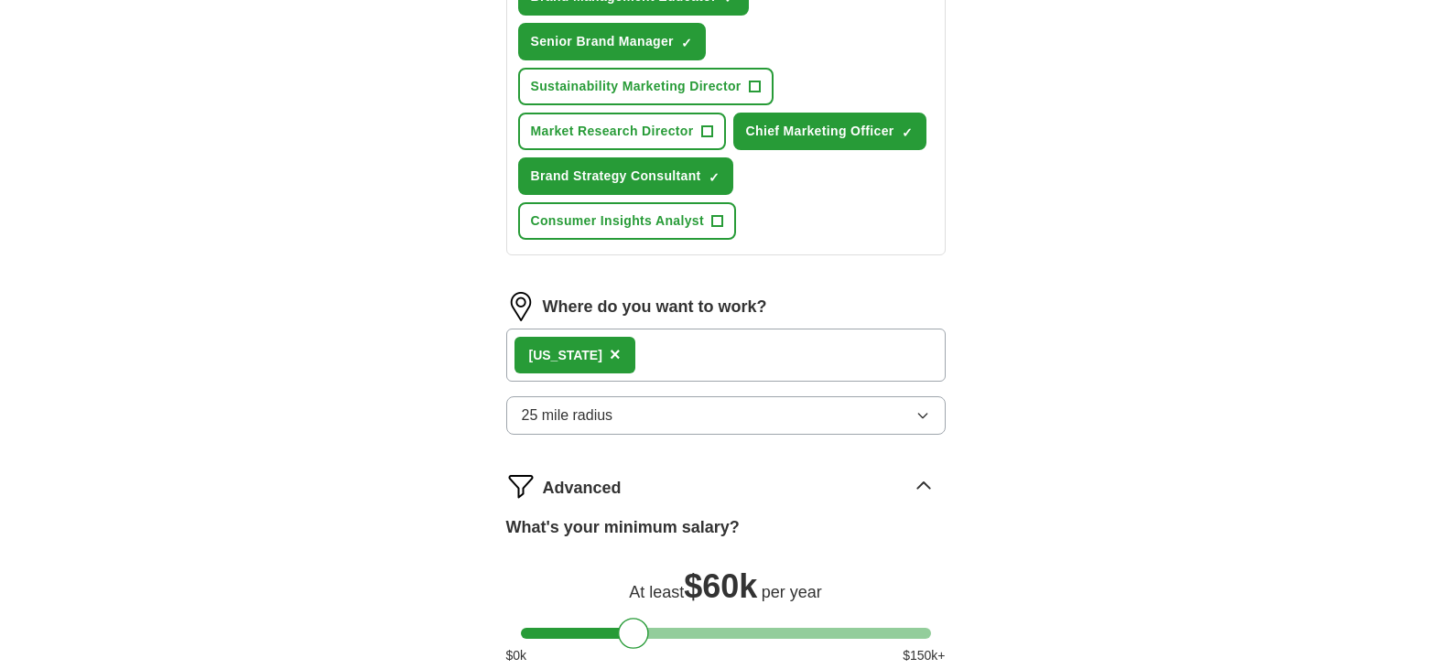
click at [680, 361] on div "[US_STATE] ×" at bounding box center [726, 355] width 440 height 53
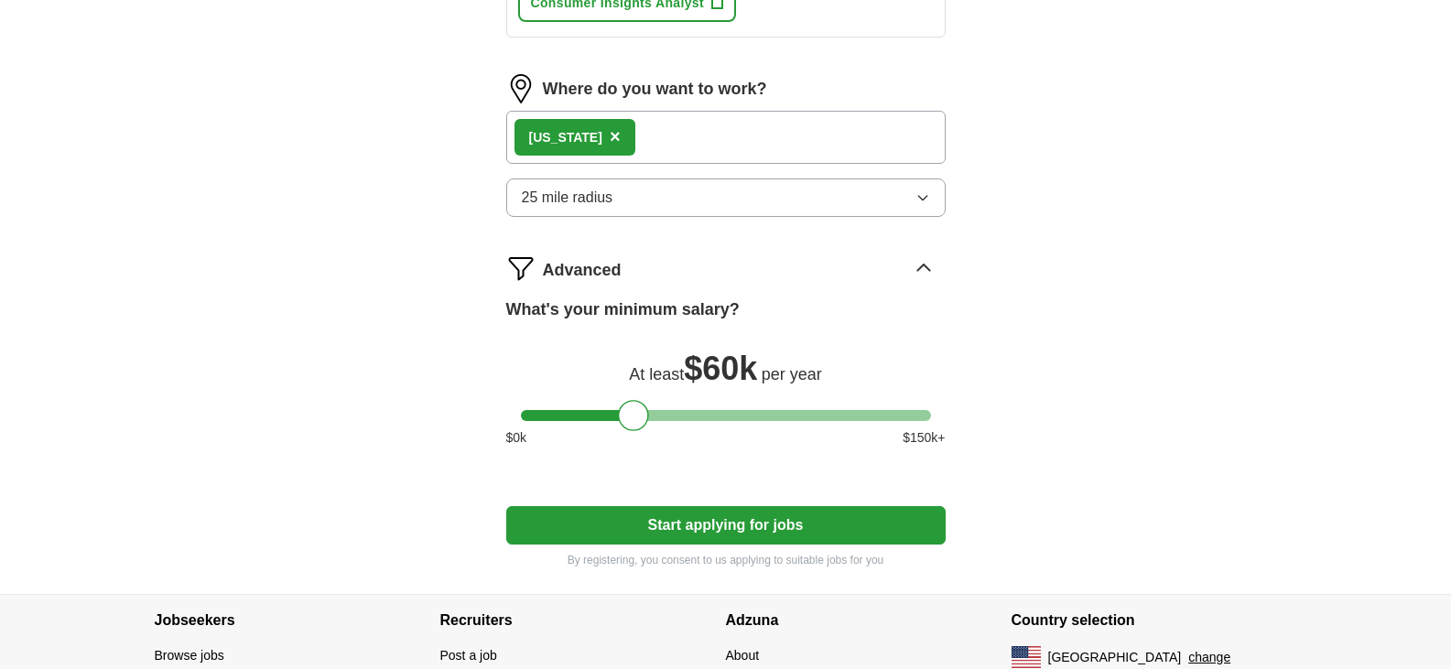
scroll to position [1197, 0]
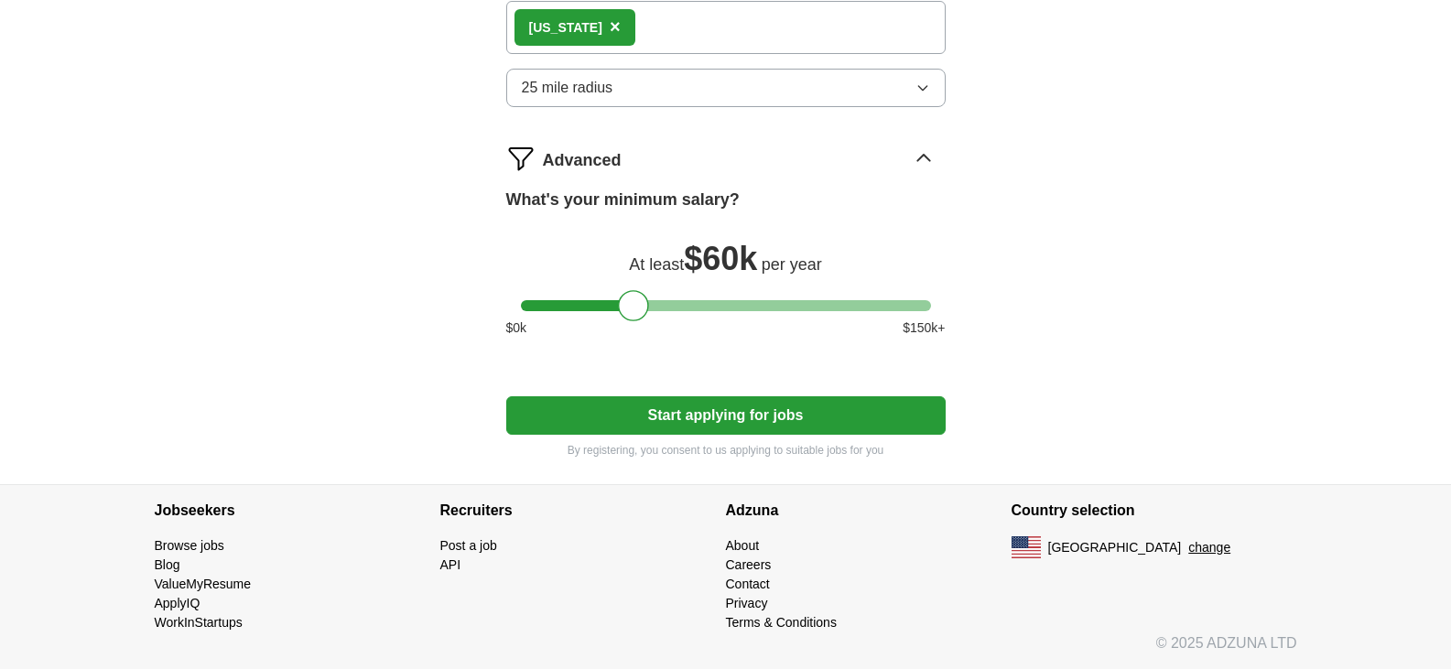
click at [678, 407] on button "Start applying for jobs" at bounding box center [726, 415] width 440 height 38
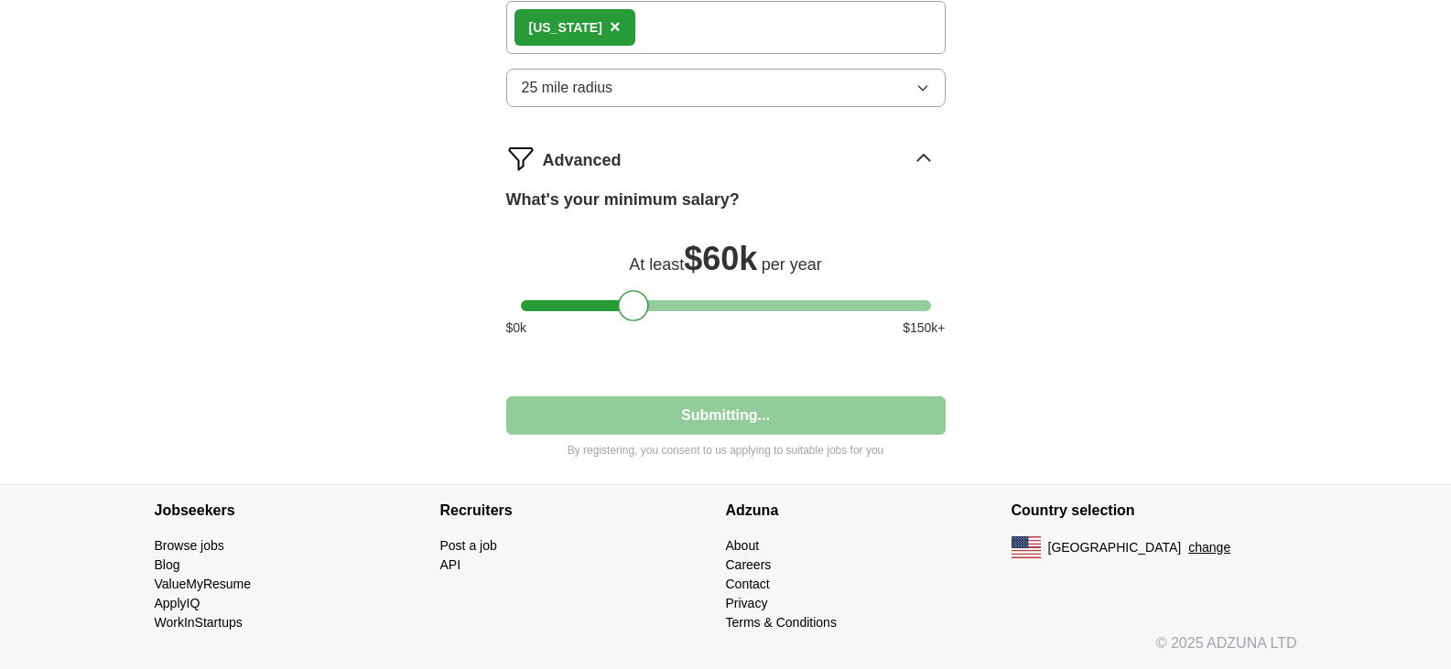
select select "**"
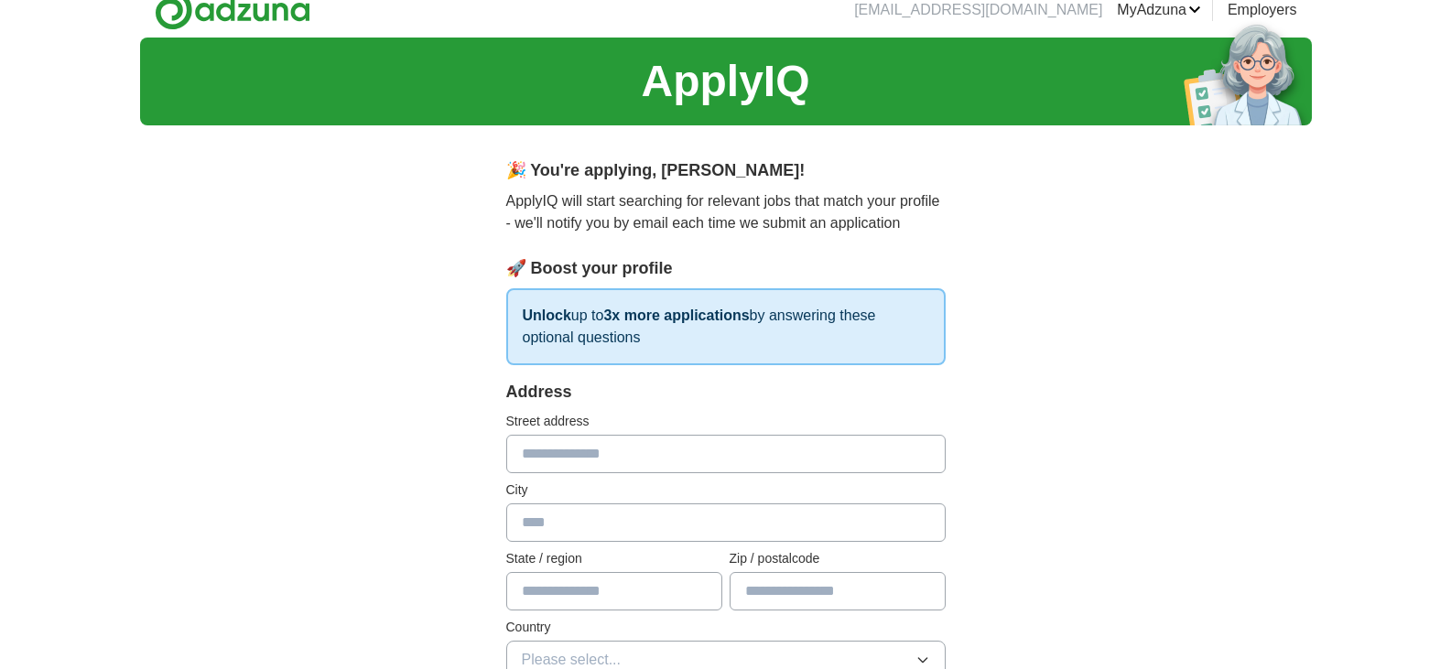
scroll to position [0, 0]
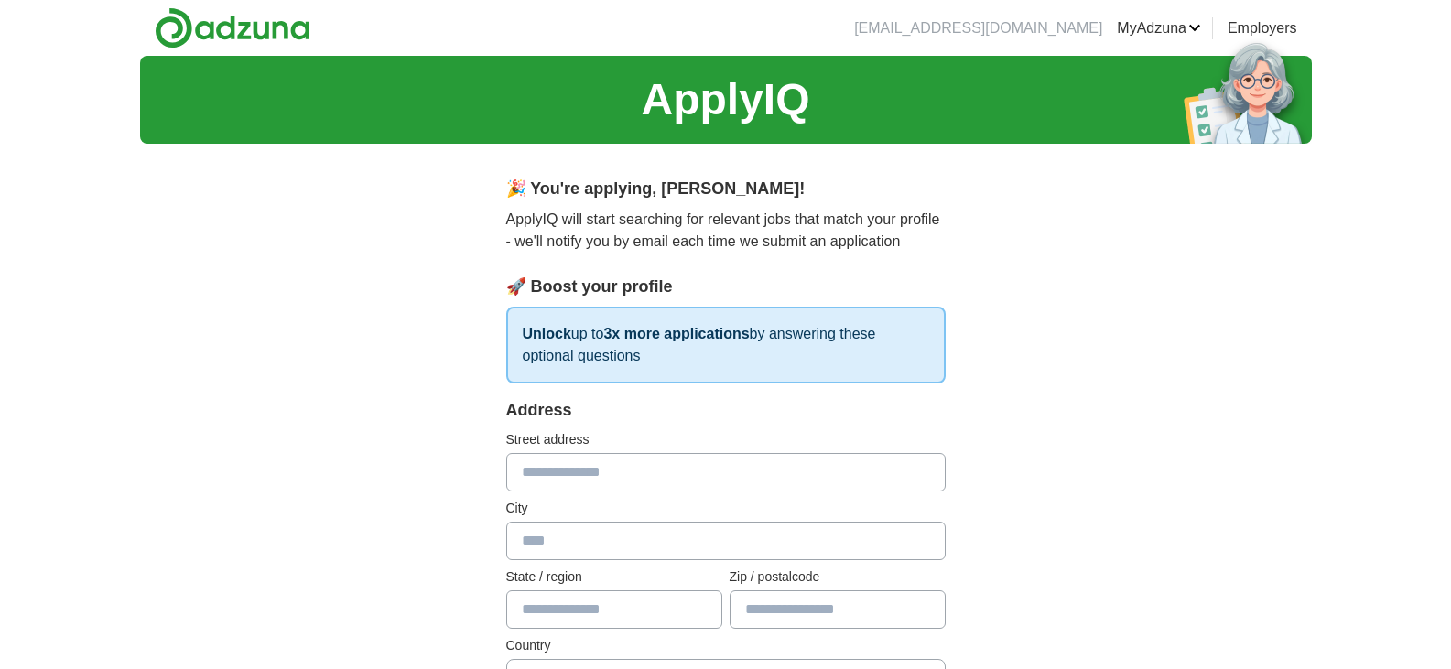
click at [628, 464] on input "text" at bounding box center [726, 472] width 440 height 38
type input "**********"
type input "********"
type input "**********"
type input "*****"
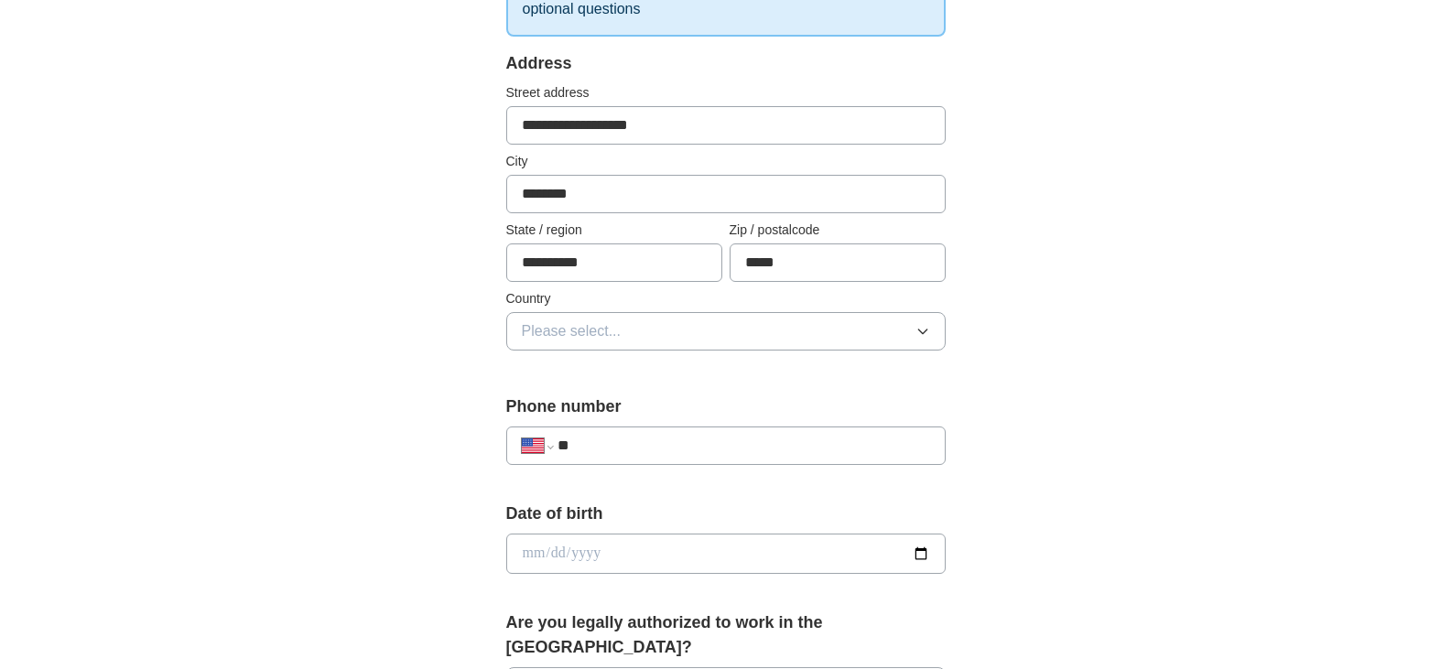
scroll to position [441, 0]
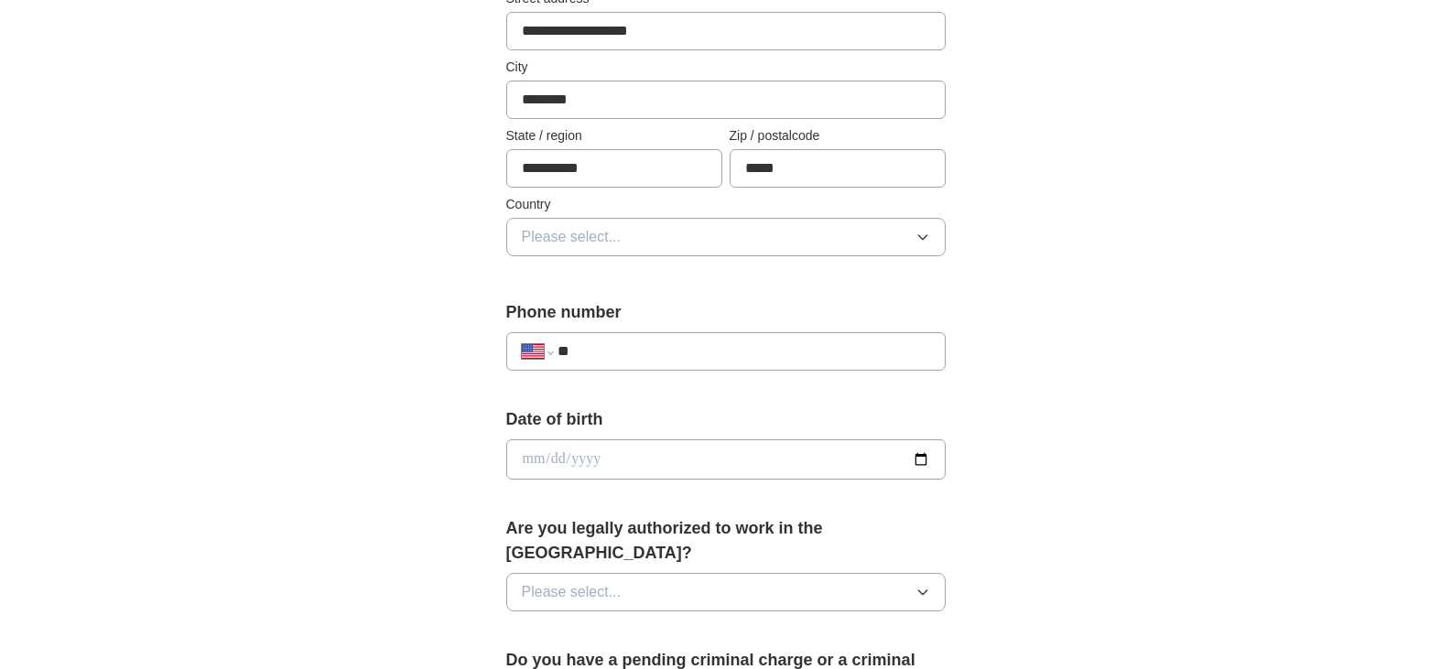
click at [922, 233] on icon "button" at bounding box center [923, 237] width 15 height 15
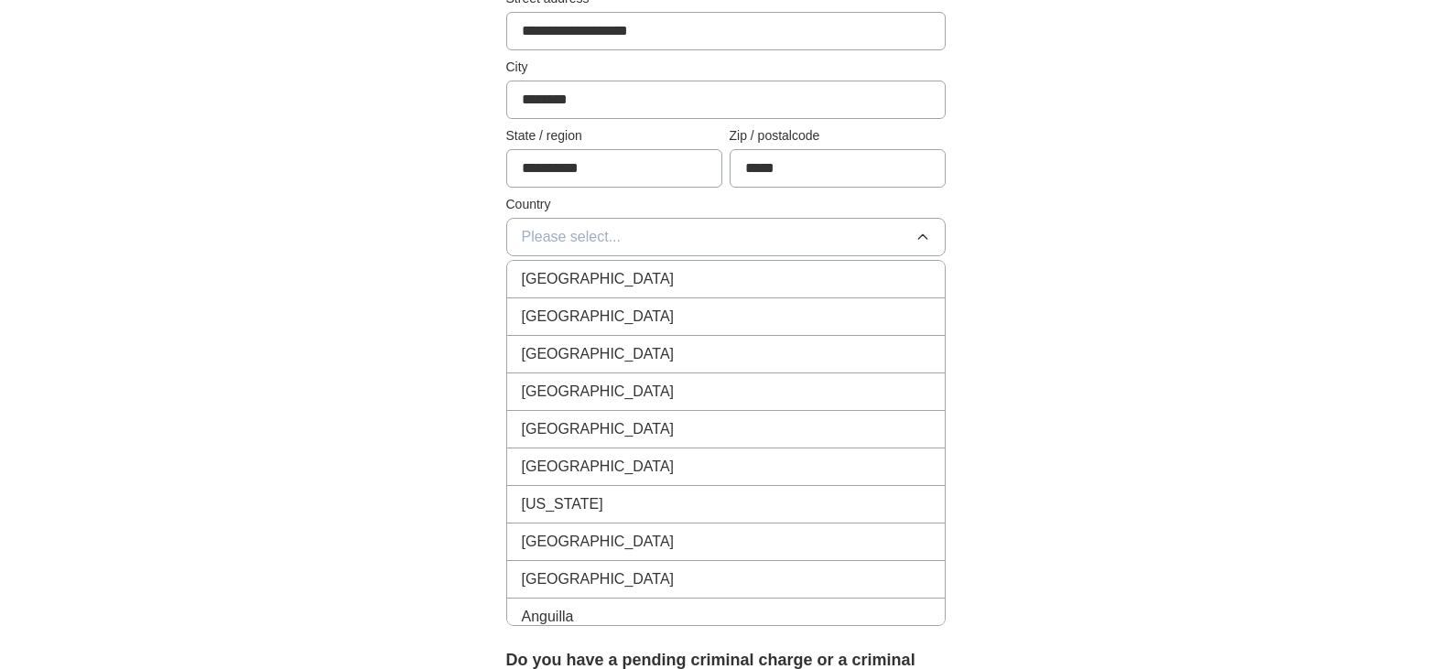
click at [749, 318] on div "[GEOGRAPHIC_DATA]" at bounding box center [726, 317] width 408 height 22
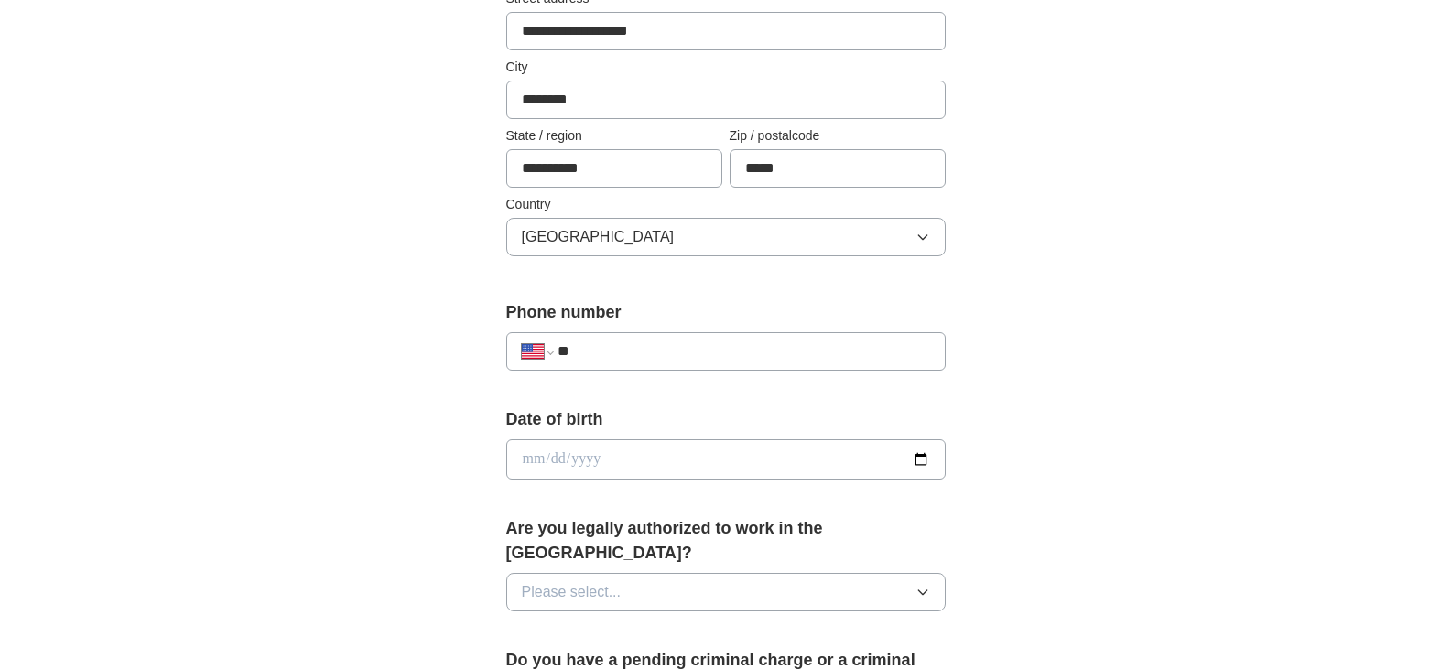
click at [683, 354] on input "**" at bounding box center [744, 352] width 372 height 22
type input "**********"
click at [541, 461] on input "date" at bounding box center [726, 460] width 440 height 40
type input "**********"
click at [1024, 360] on div "**********" at bounding box center [726, 448] width 1172 height 1667
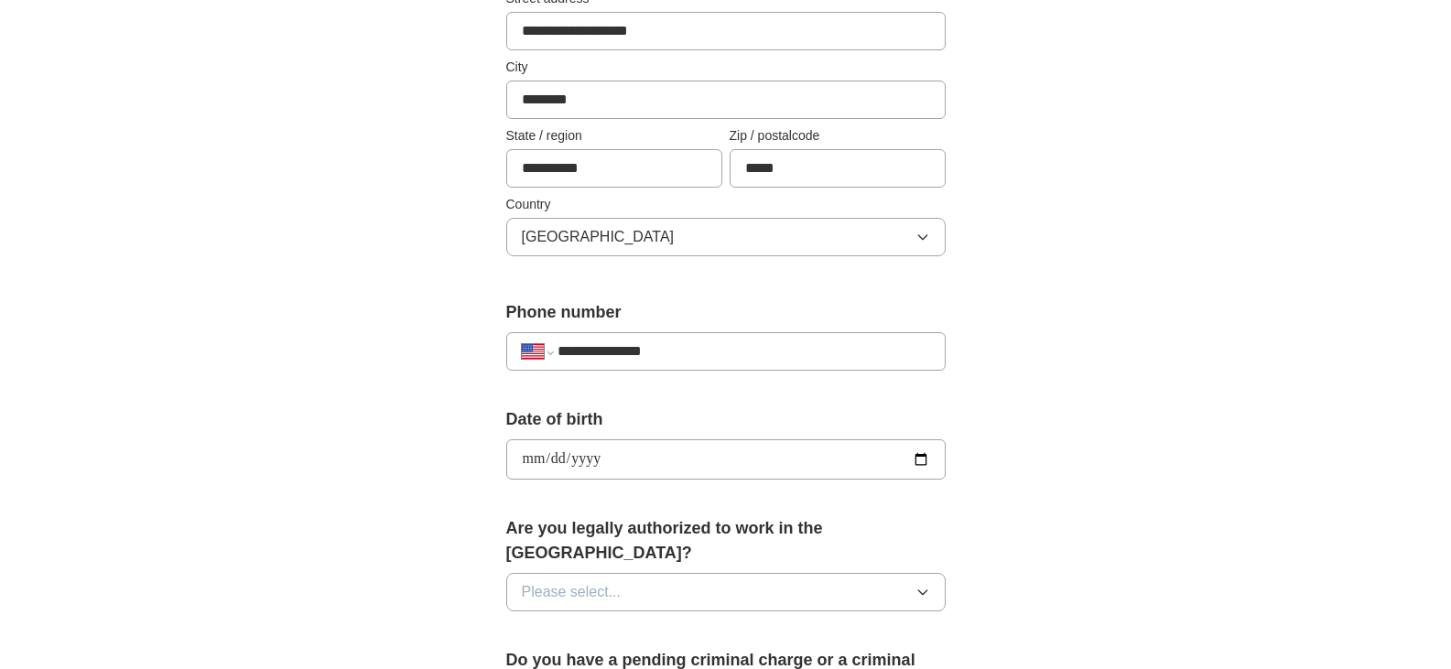
click at [923, 591] on icon "button" at bounding box center [922, 593] width 8 height 5
click at [573, 624] on div "Yes" at bounding box center [726, 635] width 408 height 22
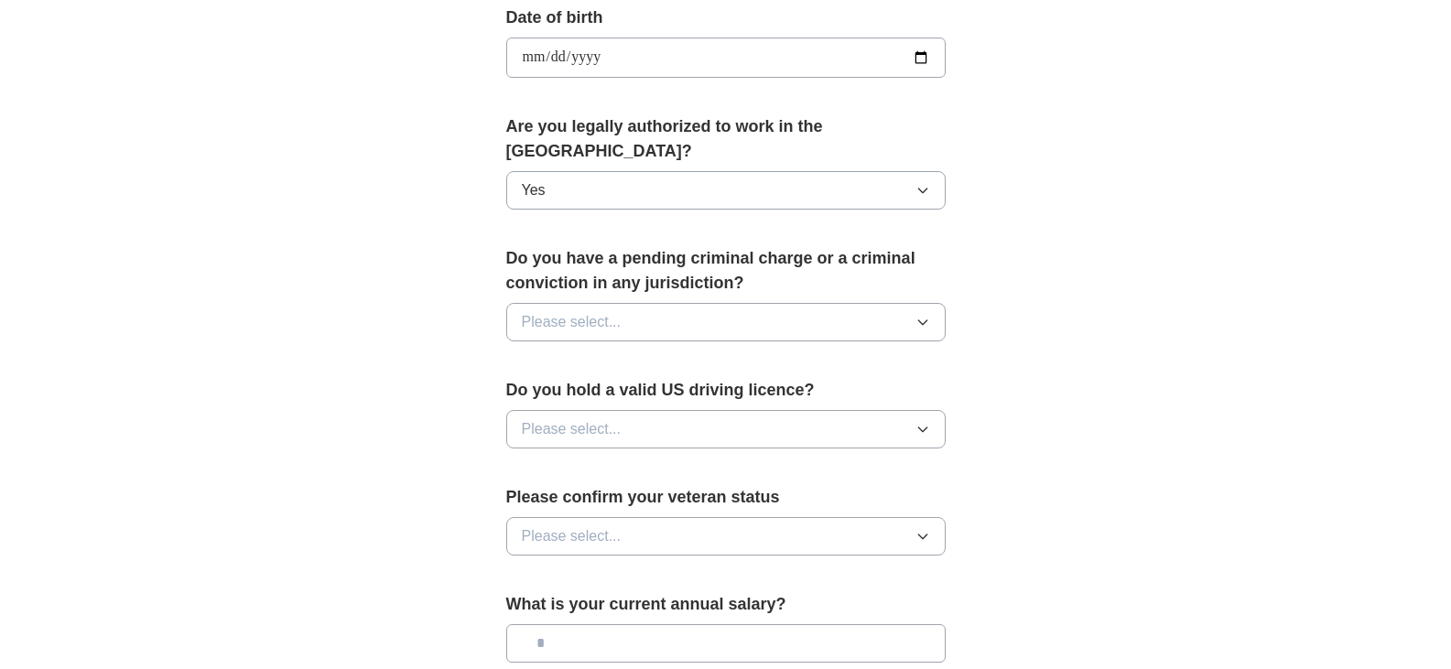
scroll to position [889, 0]
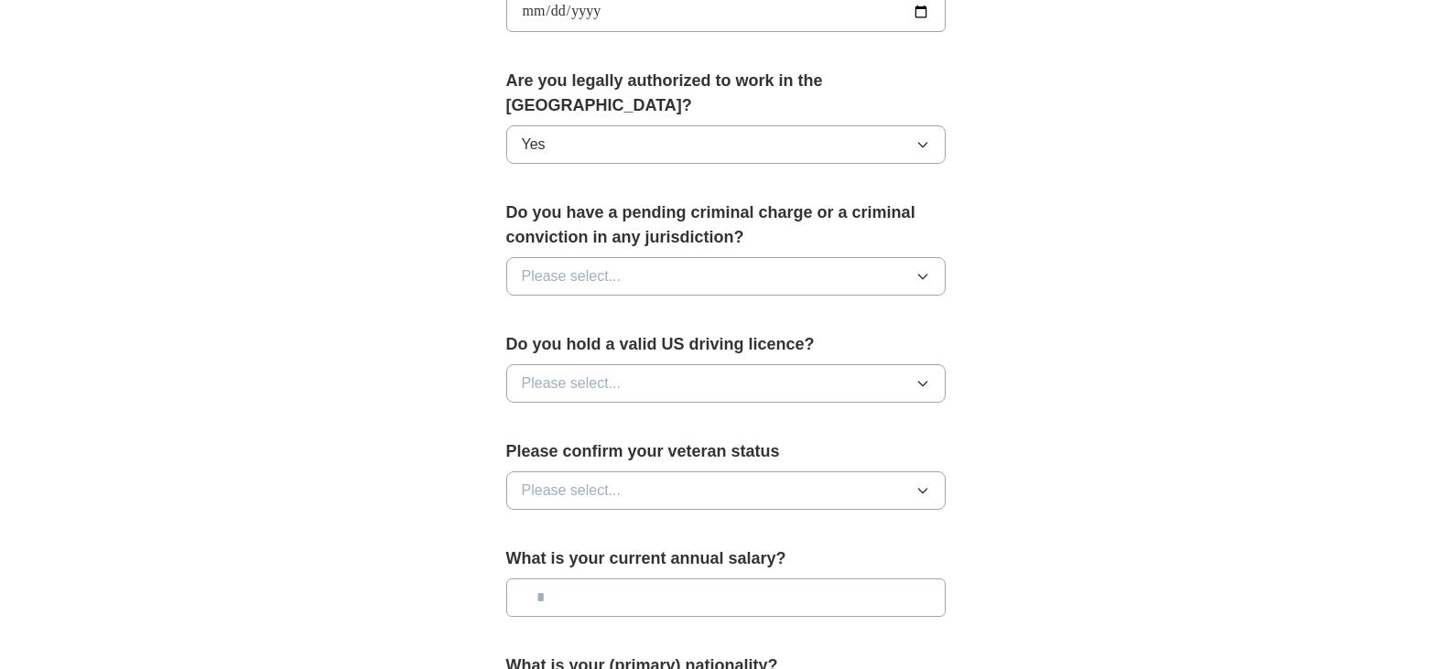
click at [928, 269] on icon "button" at bounding box center [923, 276] width 15 height 15
click at [888, 345] on div "No" at bounding box center [726, 356] width 408 height 22
click at [929, 376] on icon "button" at bounding box center [923, 383] width 15 height 15
click at [834, 414] on li "Yes" at bounding box center [726, 426] width 438 height 38
click at [916, 472] on button "Please select..." at bounding box center [726, 491] width 440 height 38
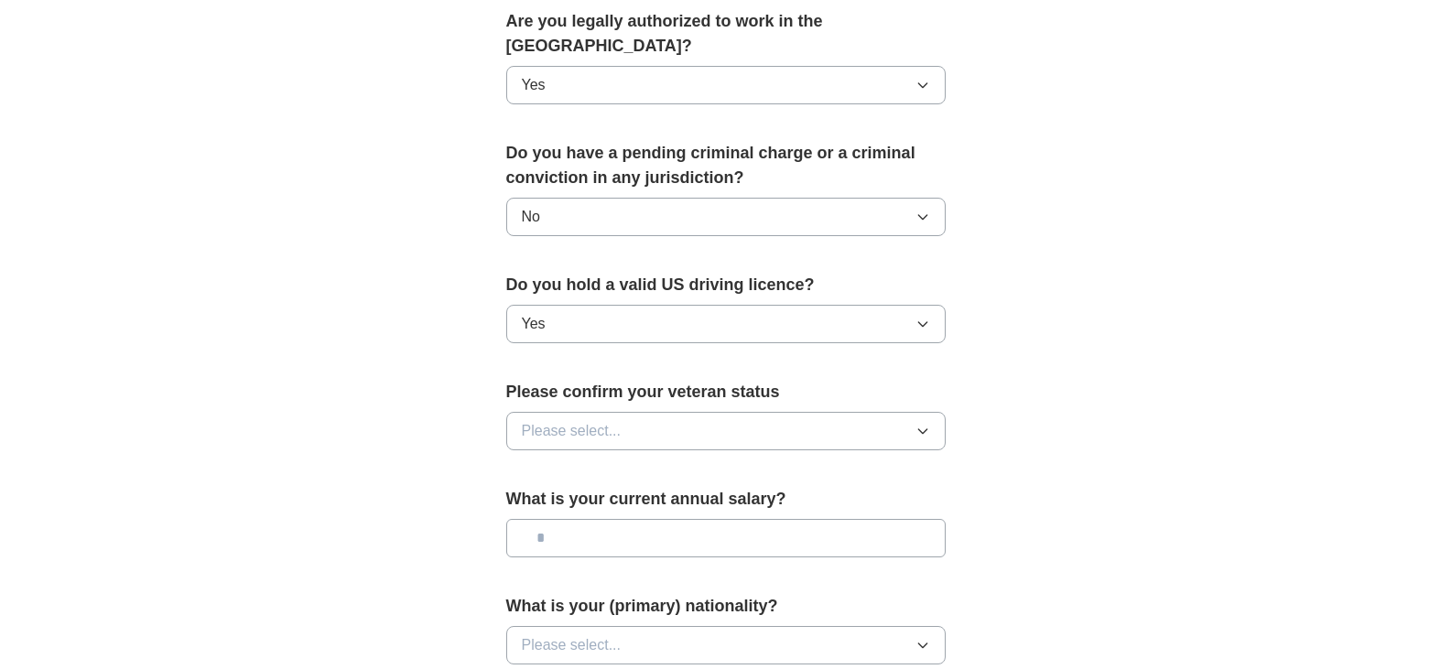
scroll to position [951, 0]
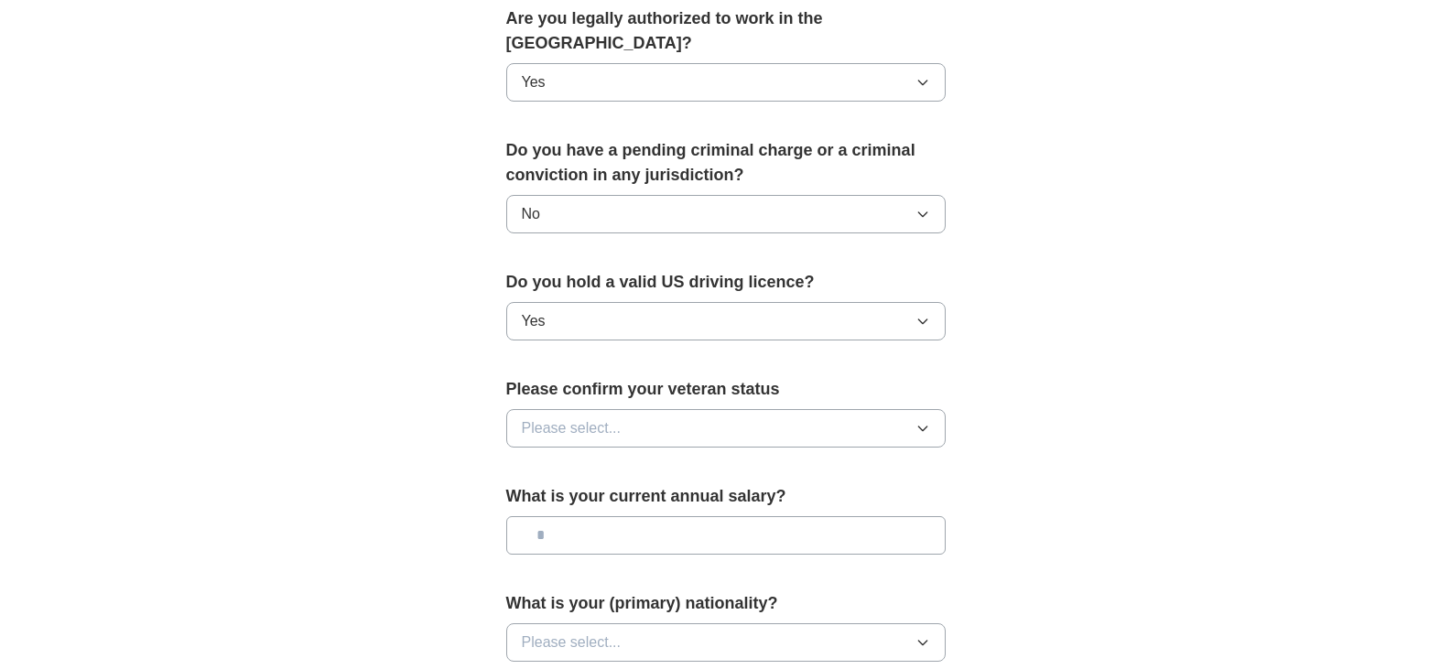
click at [925, 421] on icon "button" at bounding box center [923, 428] width 15 height 15
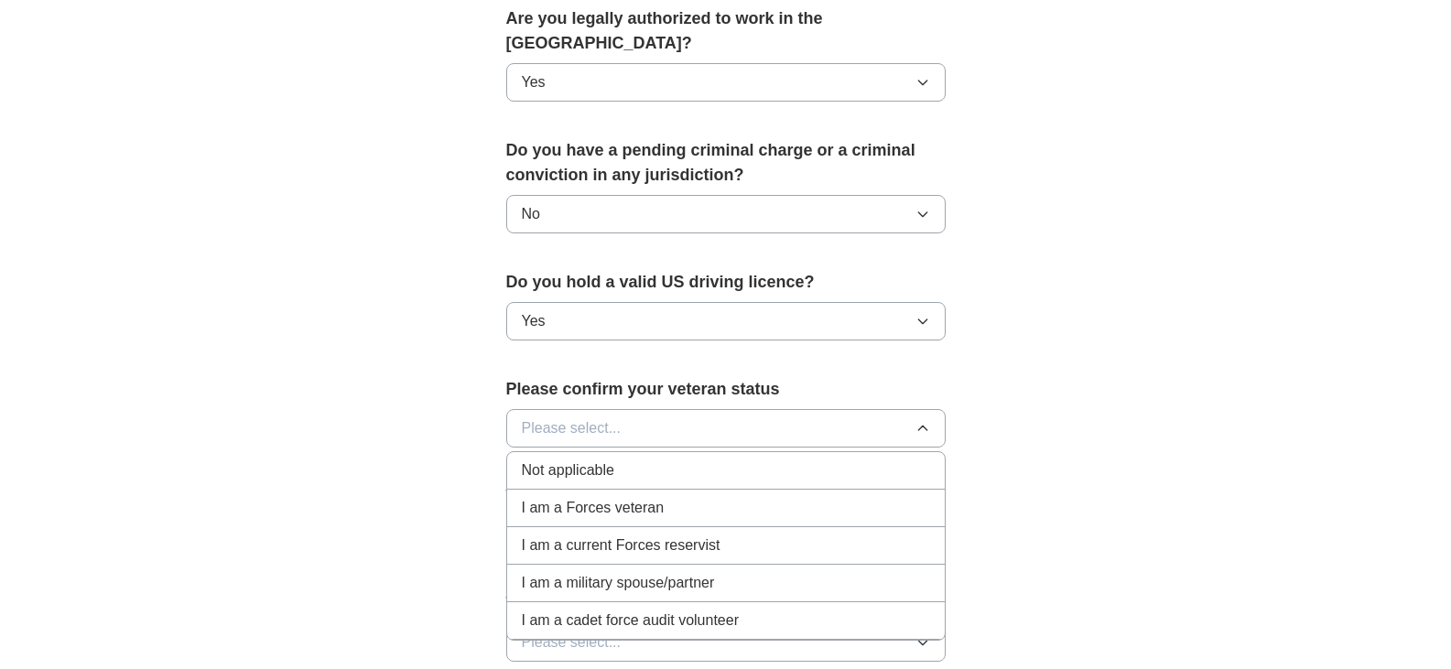
click at [800, 460] on div "Not applicable" at bounding box center [726, 471] width 408 height 22
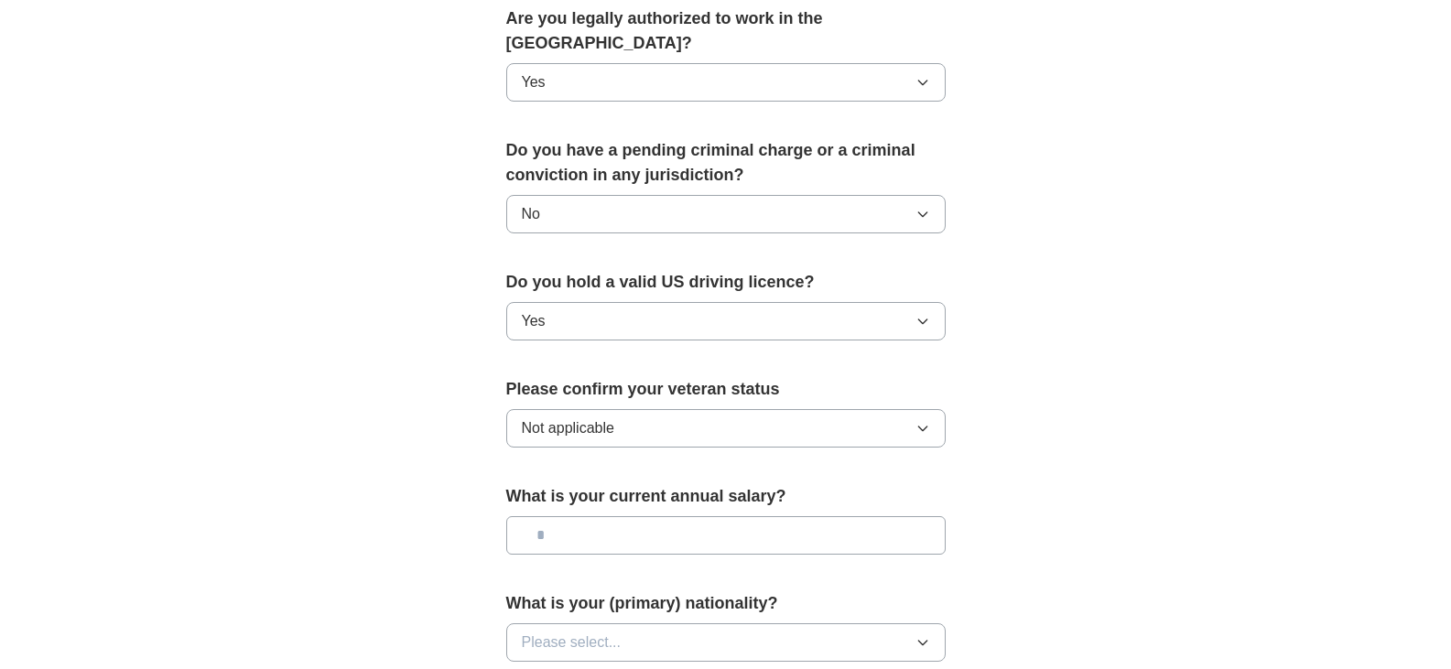
click at [926, 516] on input "text" at bounding box center [726, 535] width 440 height 38
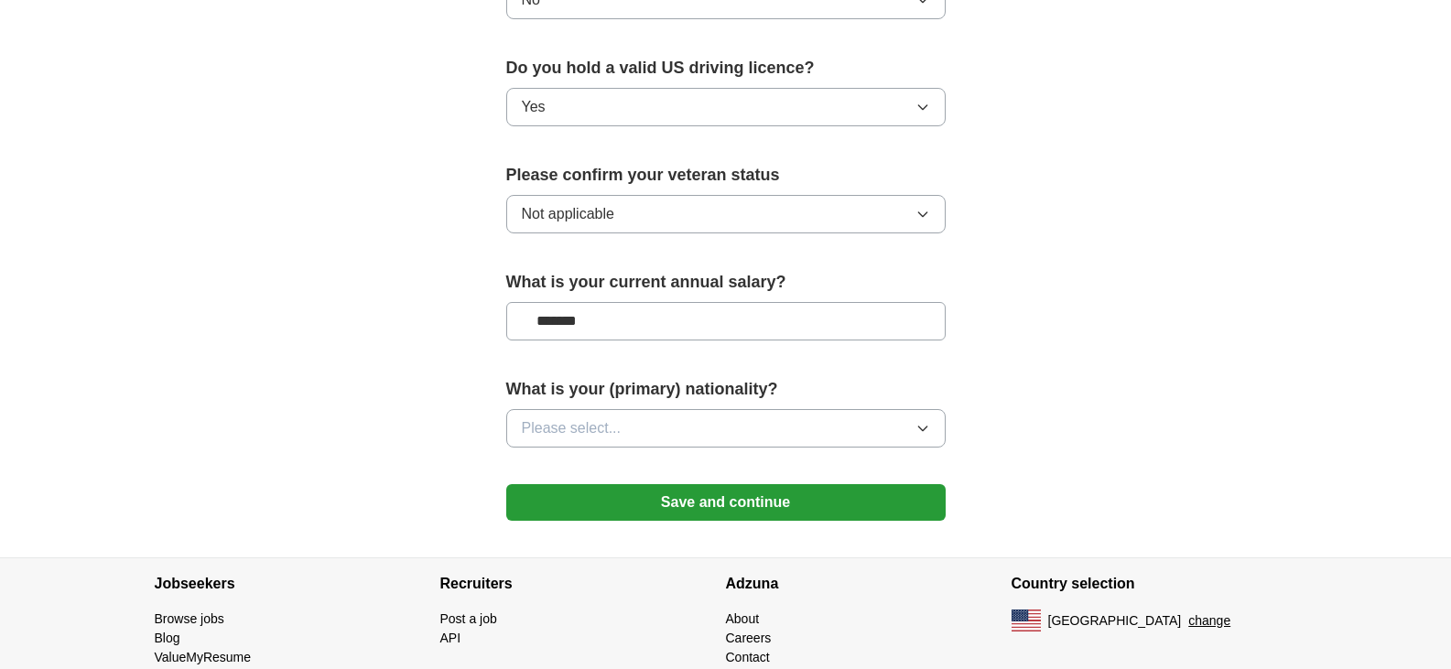
scroll to position [1155, 0]
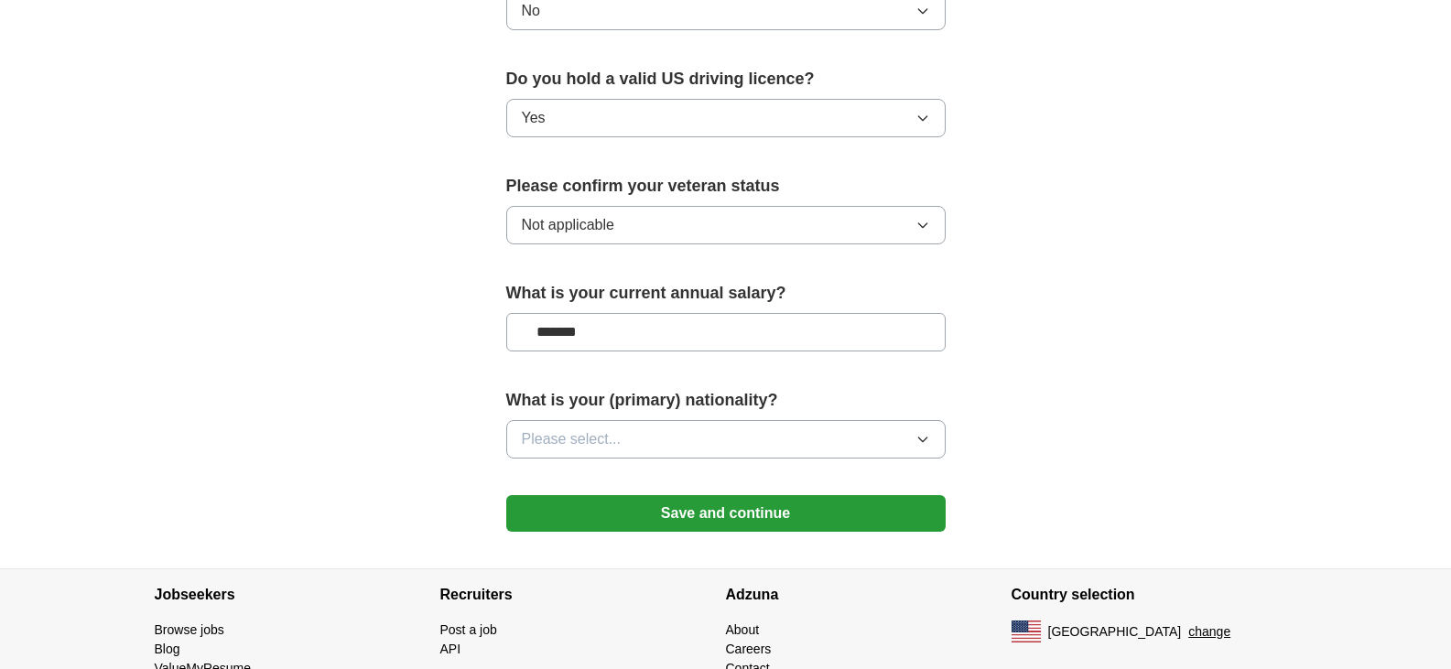
type input "*******"
click at [922, 432] on icon "button" at bounding box center [923, 439] width 15 height 15
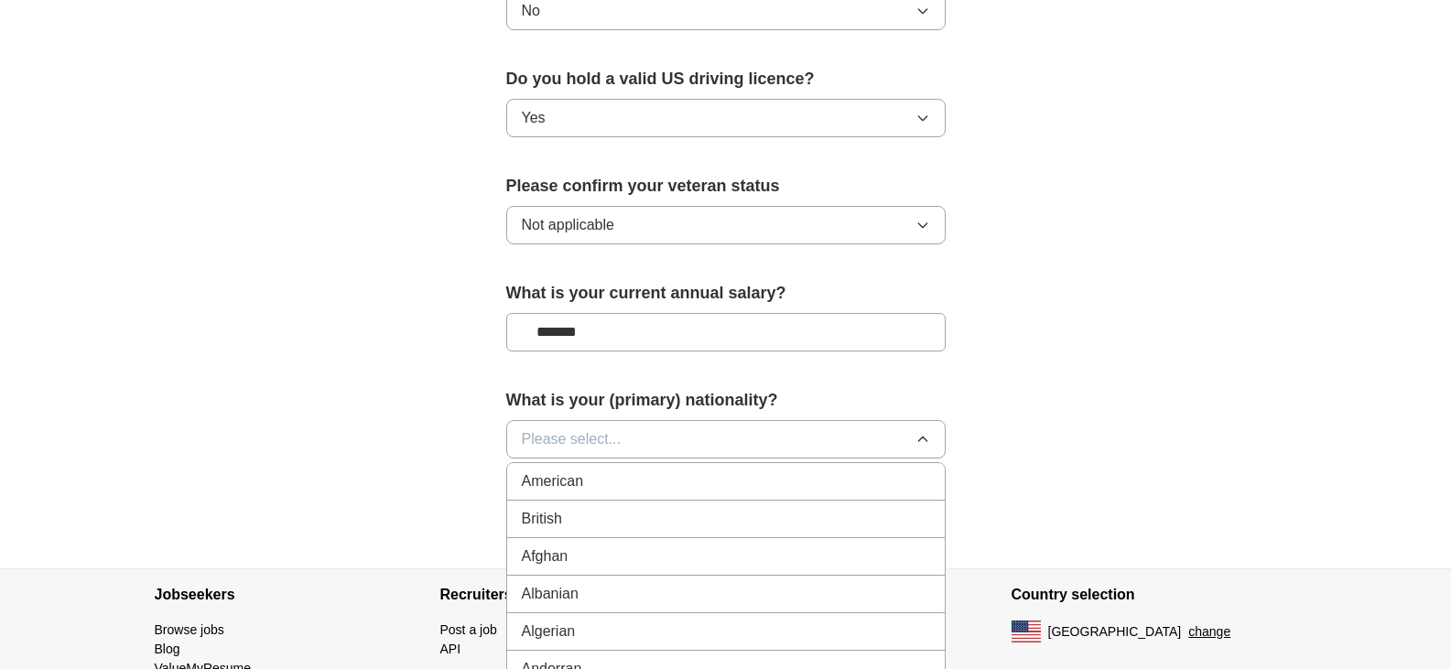
click at [733, 471] on div "American" at bounding box center [726, 482] width 408 height 22
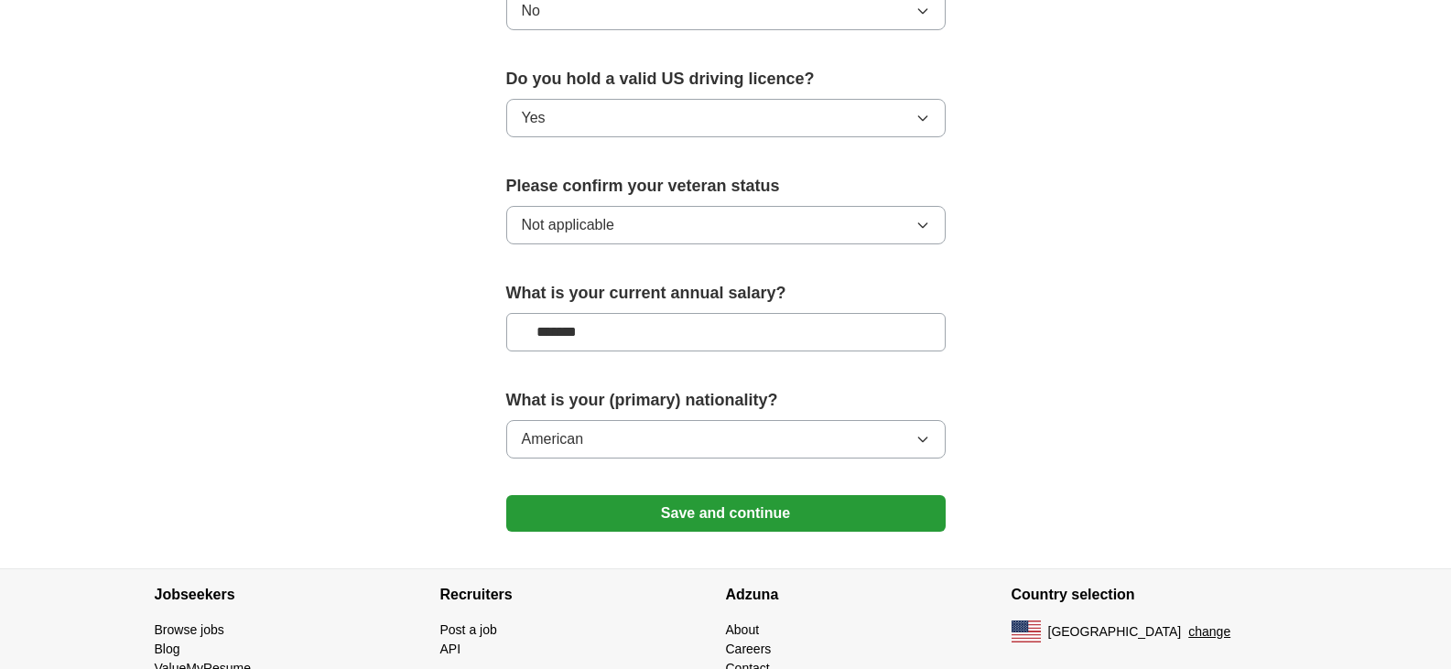
click at [707, 497] on button "Save and continue" at bounding box center [726, 513] width 440 height 37
